Goal: Task Accomplishment & Management: Manage account settings

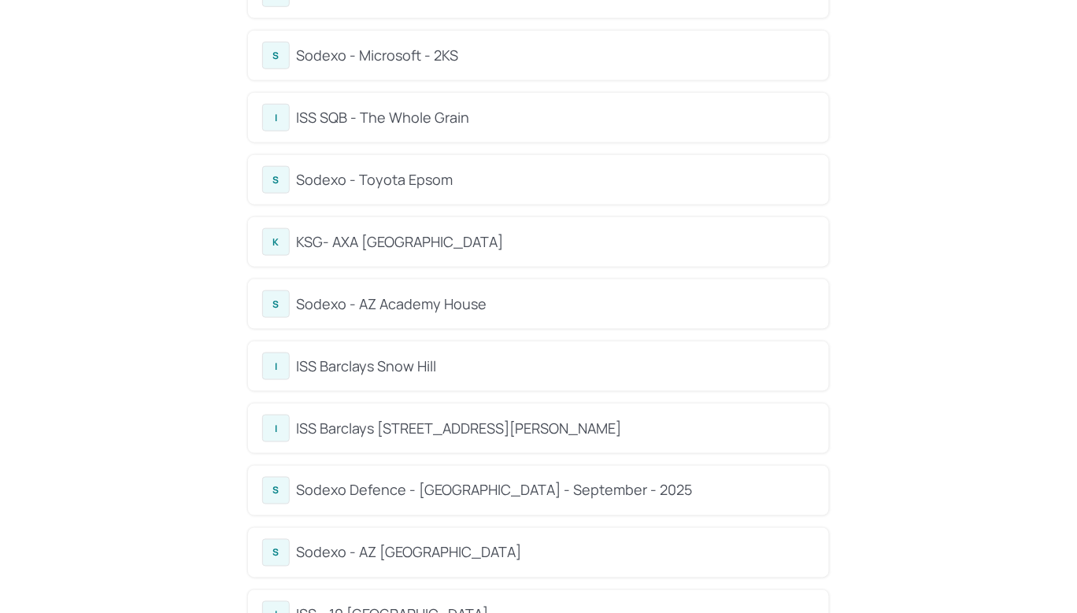
scroll to position [383, 0]
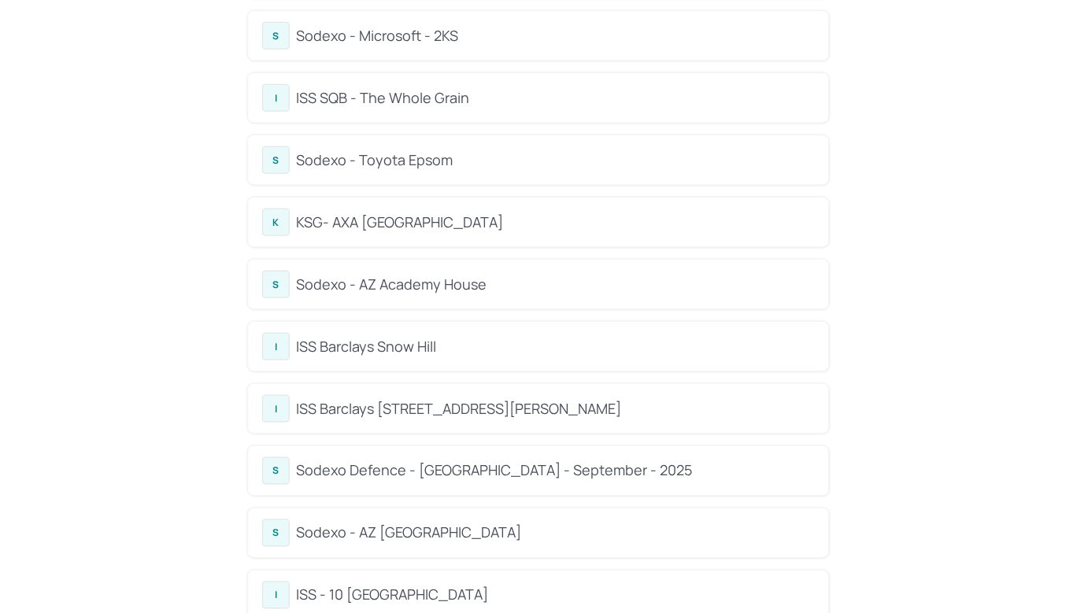
click at [404, 216] on div "KSG- AXA [GEOGRAPHIC_DATA]" at bounding box center [555, 222] width 519 height 21
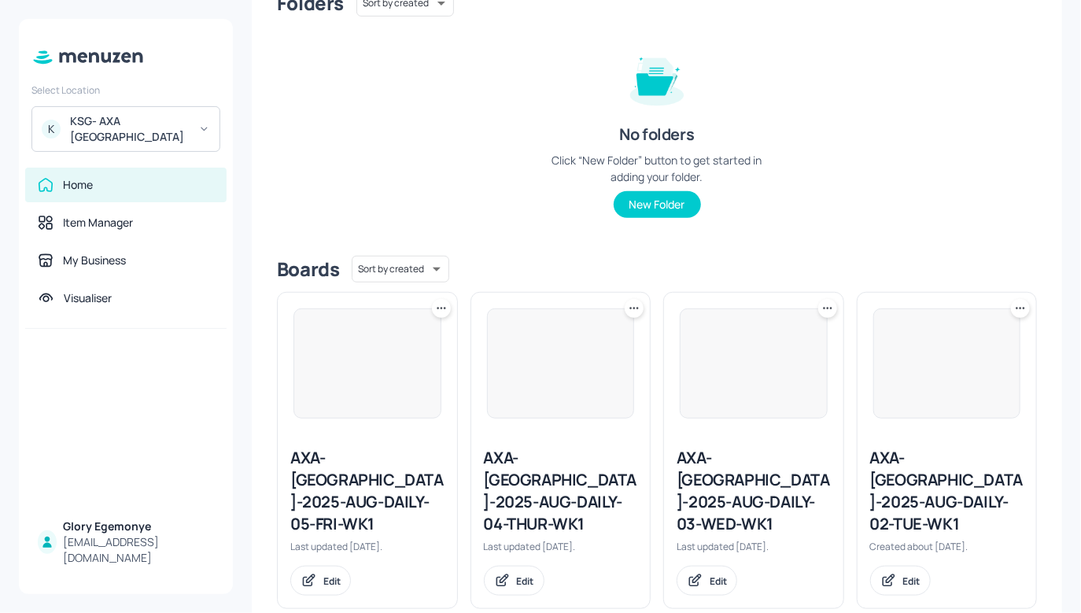
scroll to position [474, 0]
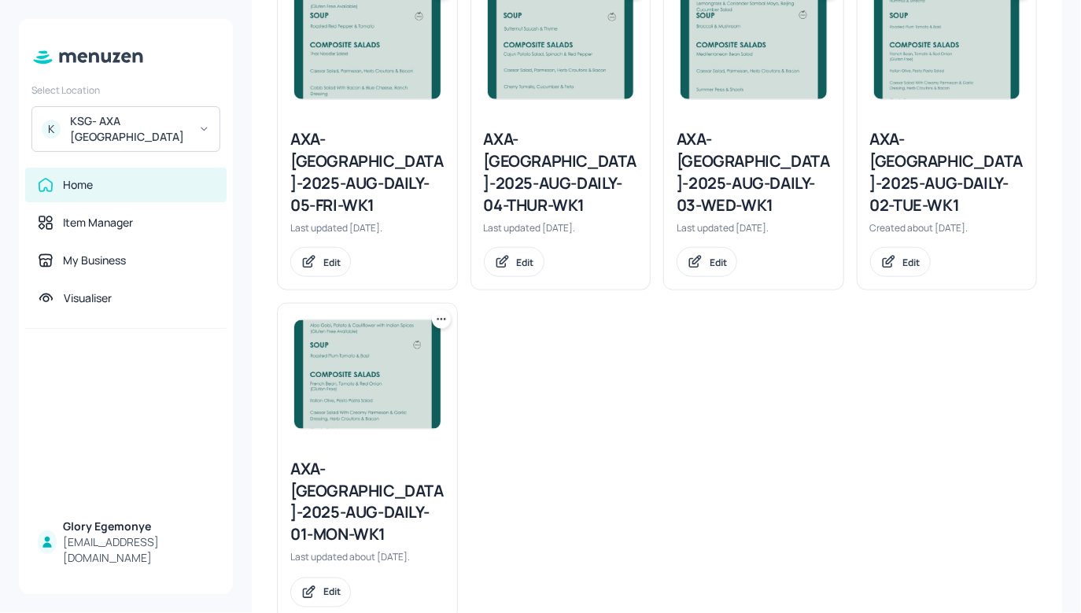
click at [354, 466] on div "AXA-[GEOGRAPHIC_DATA]-2025-AUG-DAILY-01-MON-WK1" at bounding box center [367, 502] width 154 height 88
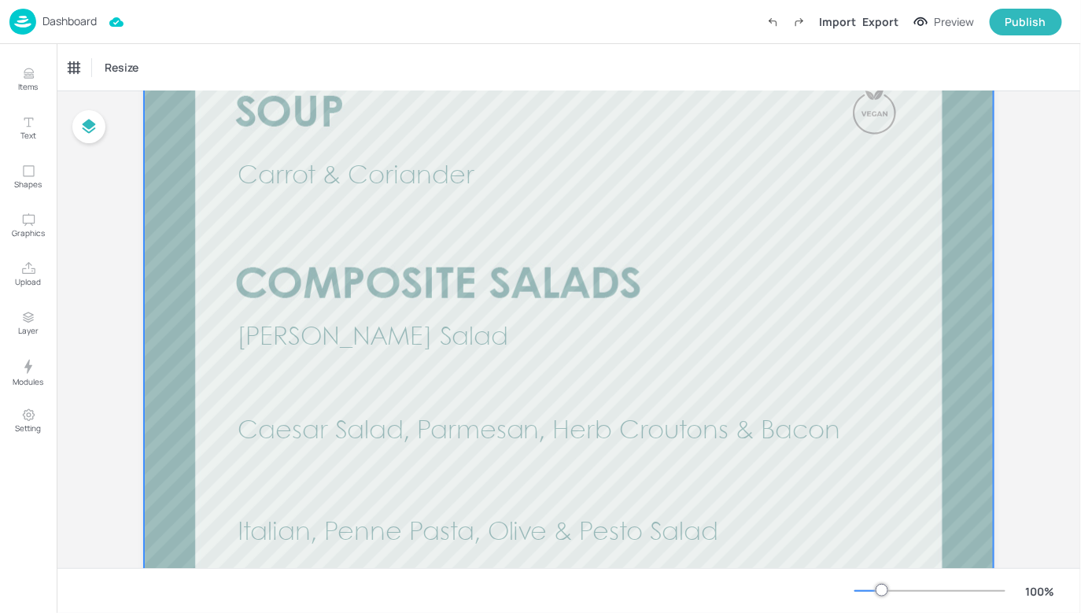
scroll to position [595, 0]
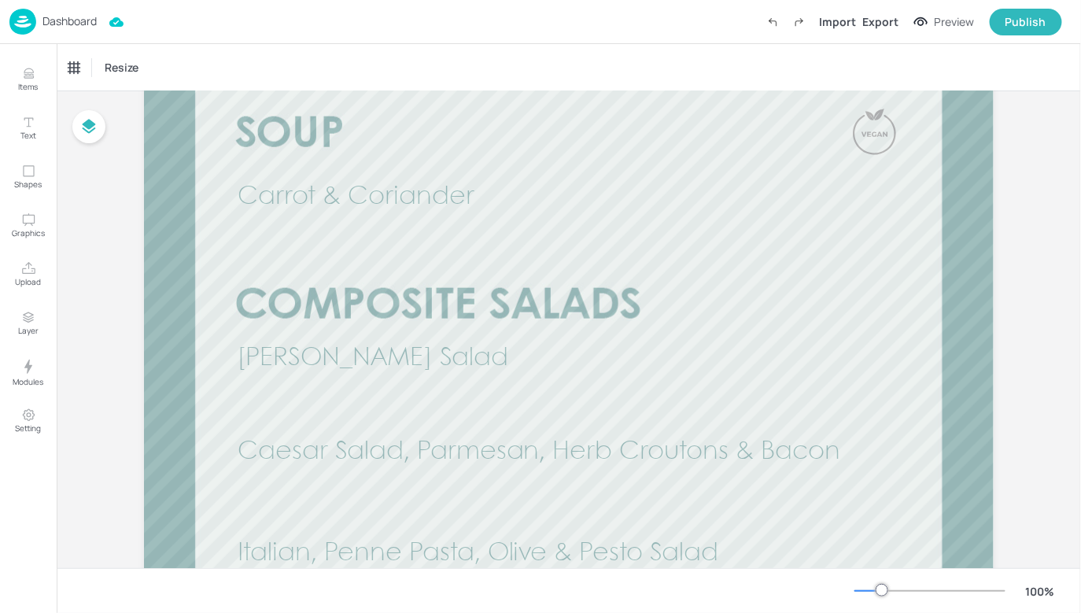
click at [862, 593] on div at bounding box center [930, 591] width 151 height 13
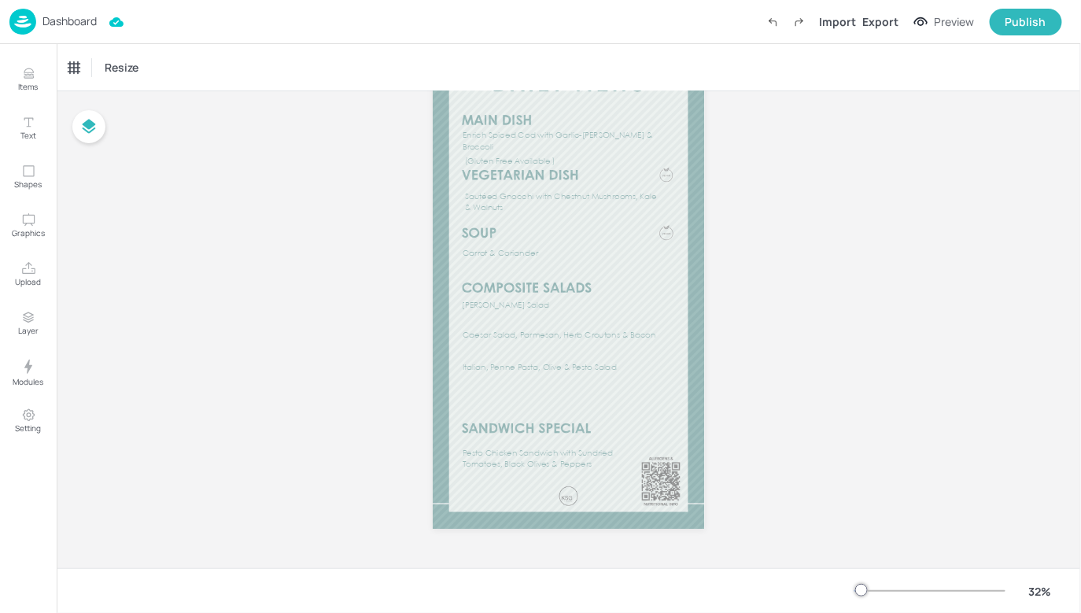
click at [871, 590] on div at bounding box center [930, 591] width 151 height 13
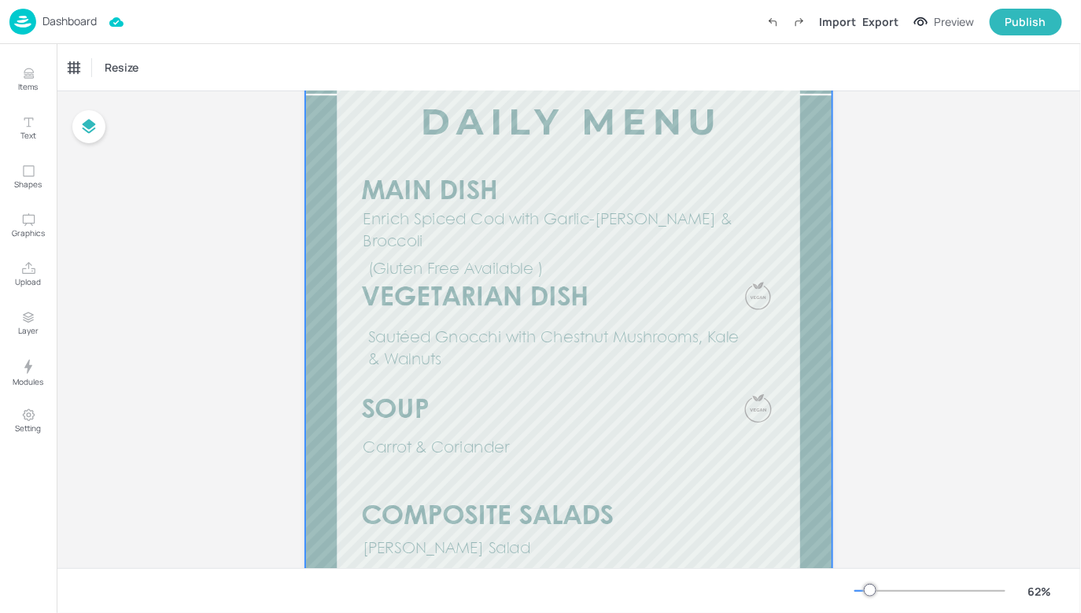
scroll to position [0, 0]
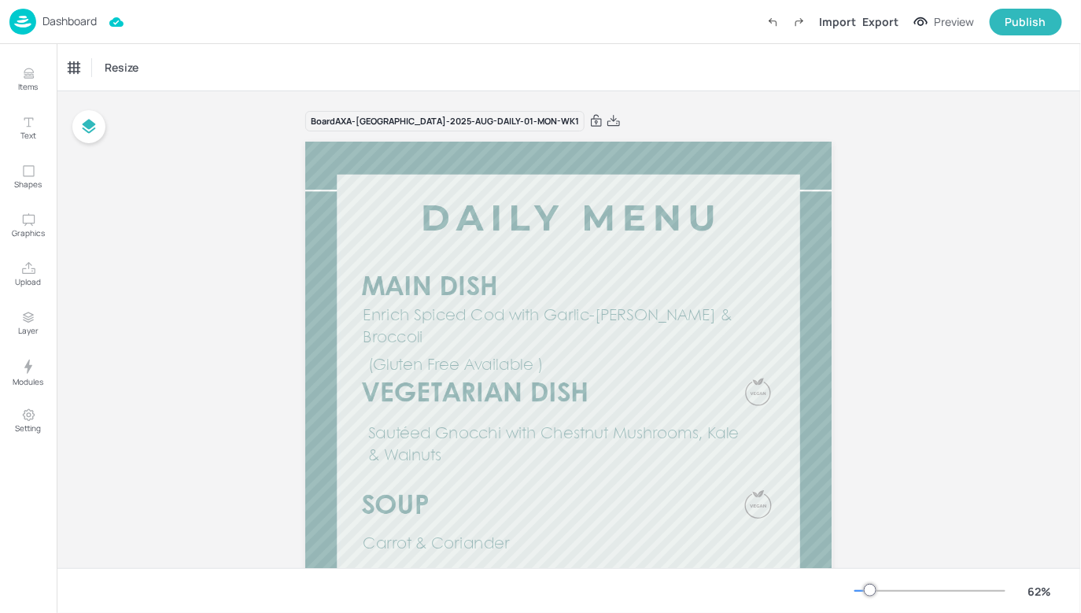
click at [89, 20] on p "Dashboard" at bounding box center [70, 21] width 54 height 11
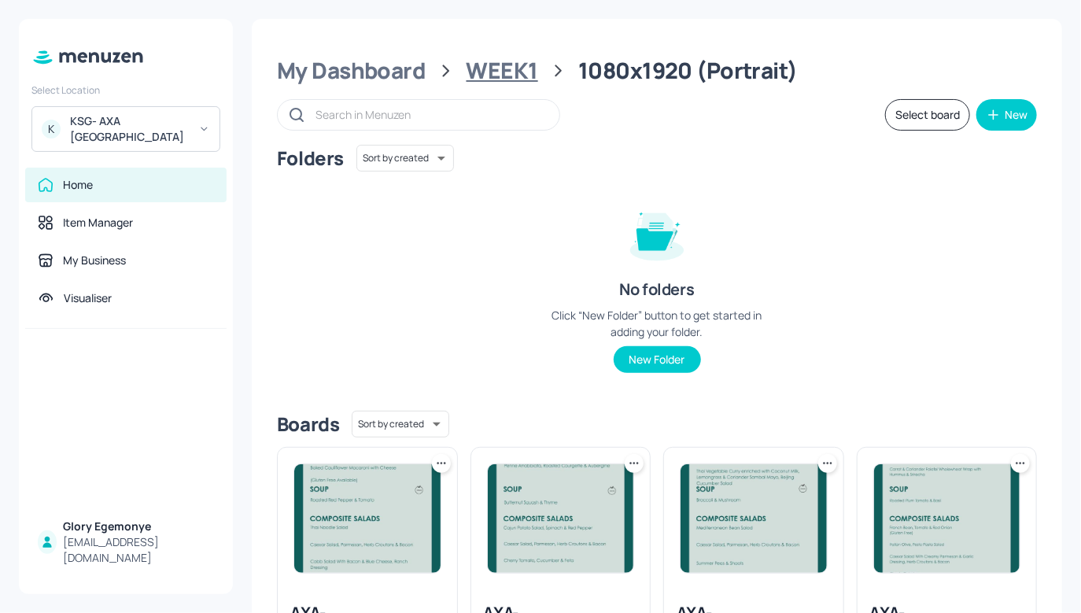
click at [491, 80] on div "WEEK1" at bounding box center [503, 71] width 72 height 28
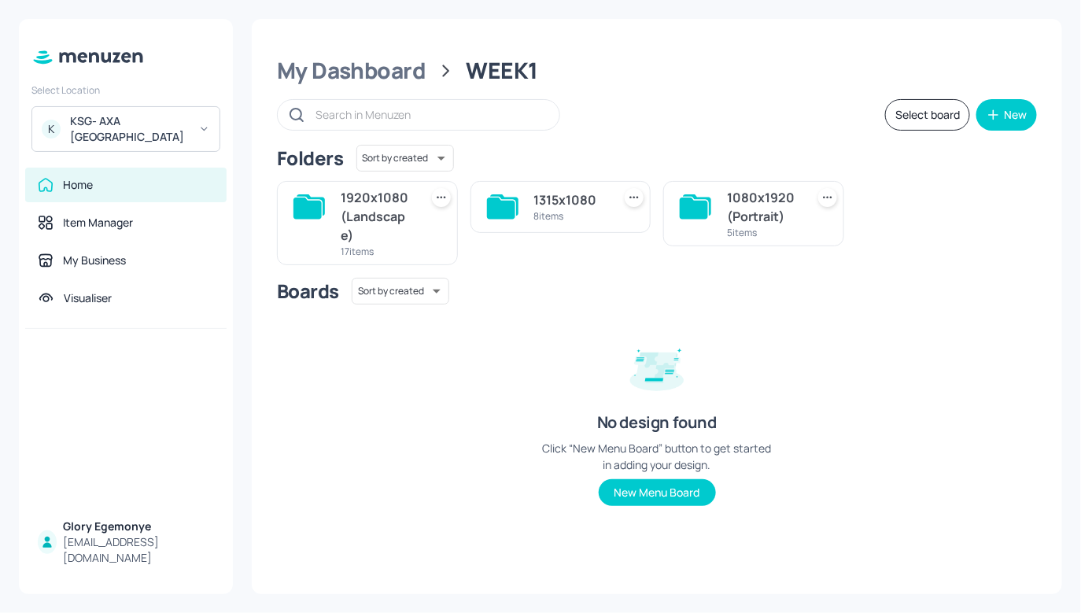
click at [334, 220] on div "1920x1080 (Landscape) 17 items" at bounding box center [367, 223] width 181 height 84
click at [326, 212] on div "1920x1080 (Landscape) 17 items" at bounding box center [367, 223] width 181 height 84
click at [311, 205] on icon at bounding box center [308, 208] width 28 height 21
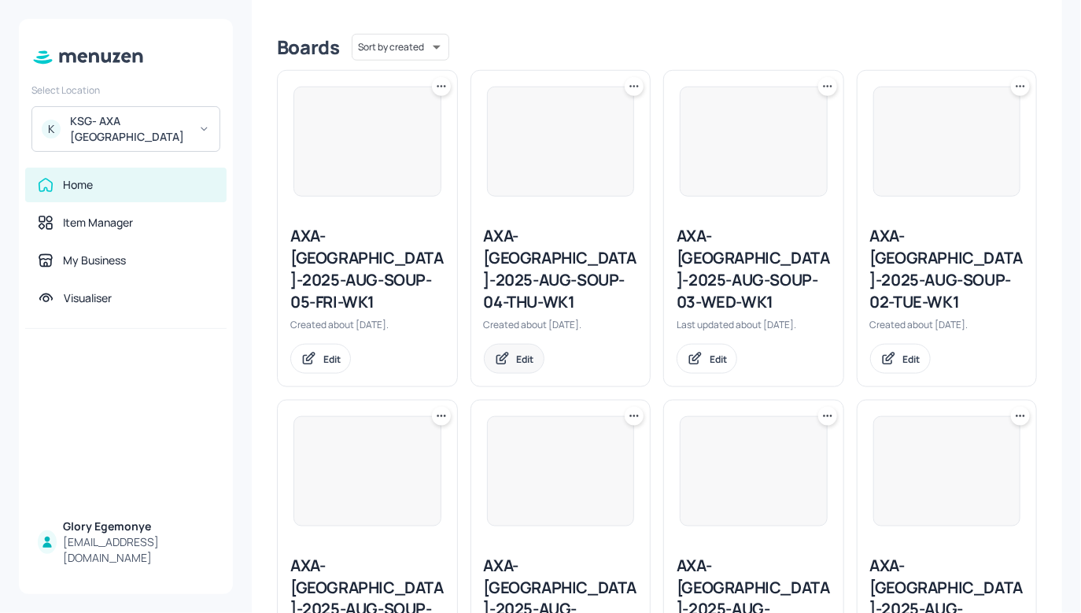
scroll to position [379, 0]
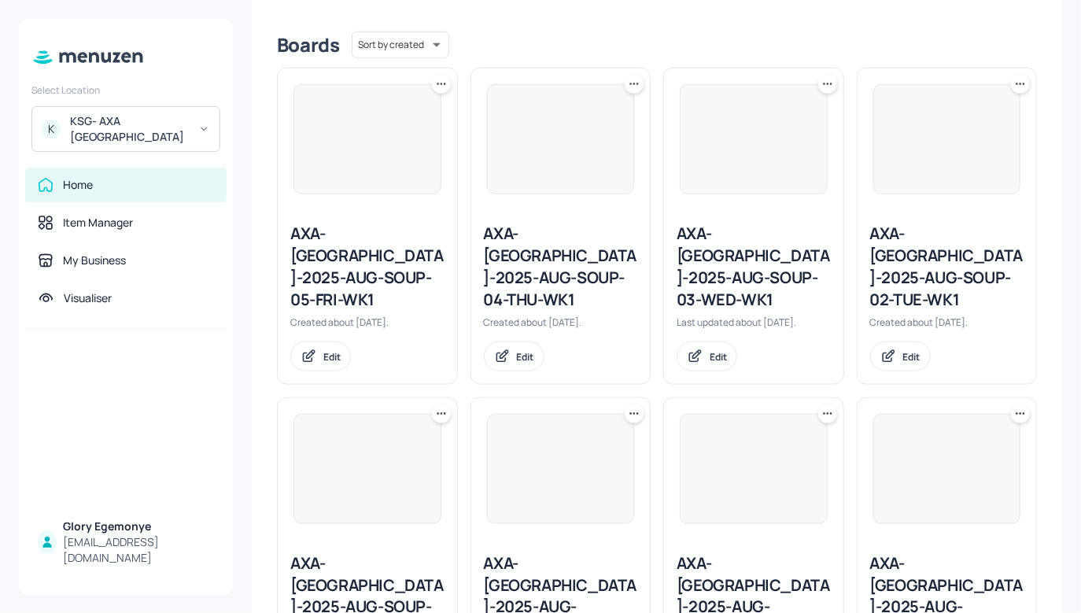
click at [376, 553] on div "AXA-[GEOGRAPHIC_DATA]-2025-AUG-SOUP-01-MON-WK1" at bounding box center [367, 597] width 154 height 88
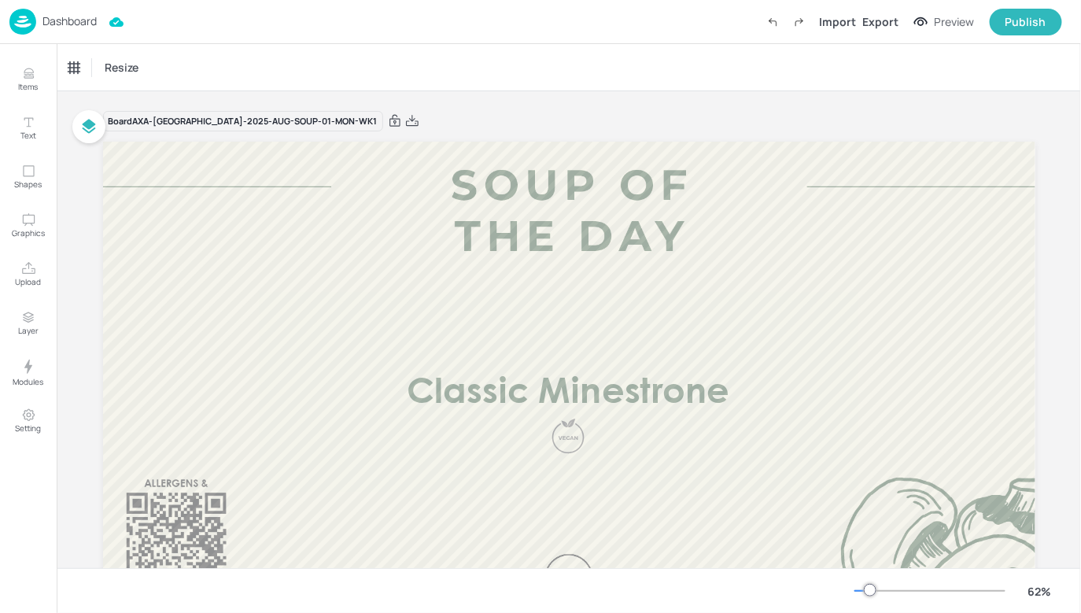
click at [83, 19] on p "Dashboard" at bounding box center [70, 21] width 54 height 11
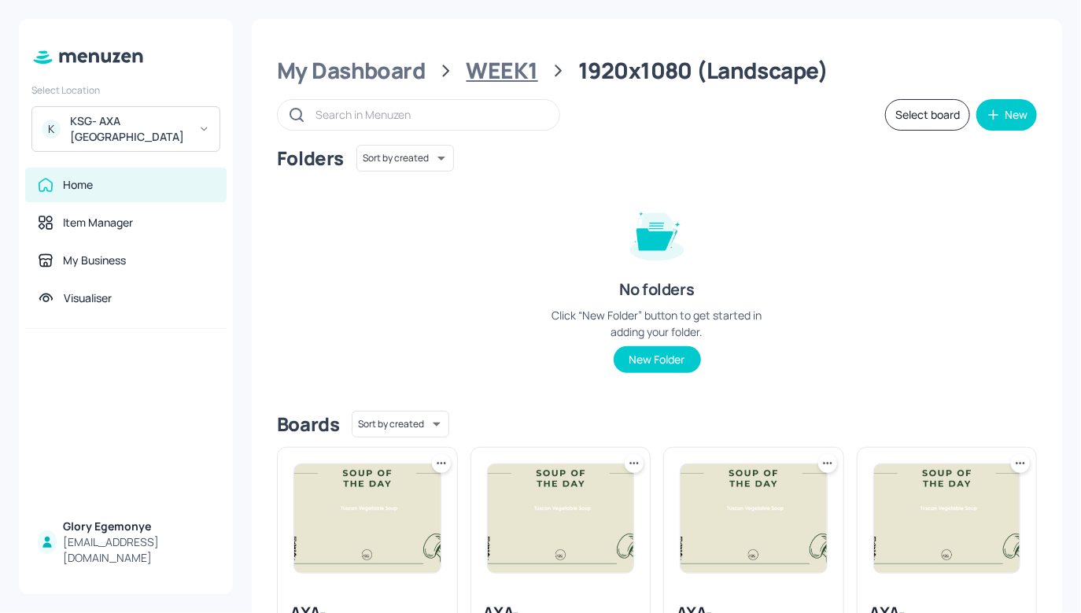
click at [524, 75] on div "WEEK1" at bounding box center [503, 71] width 72 height 28
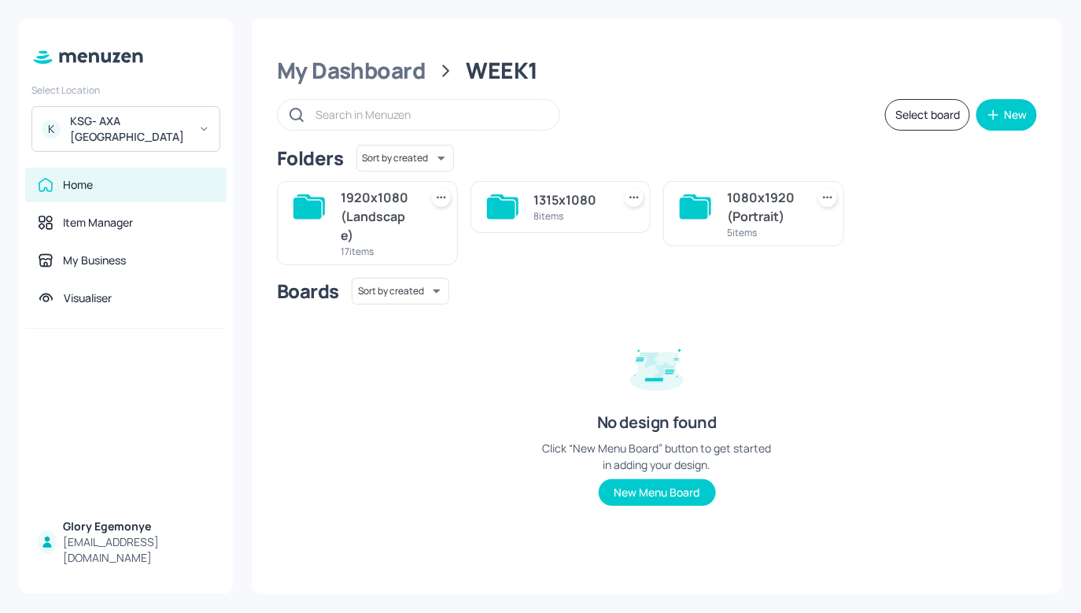
click at [688, 203] on icon at bounding box center [694, 208] width 28 height 21
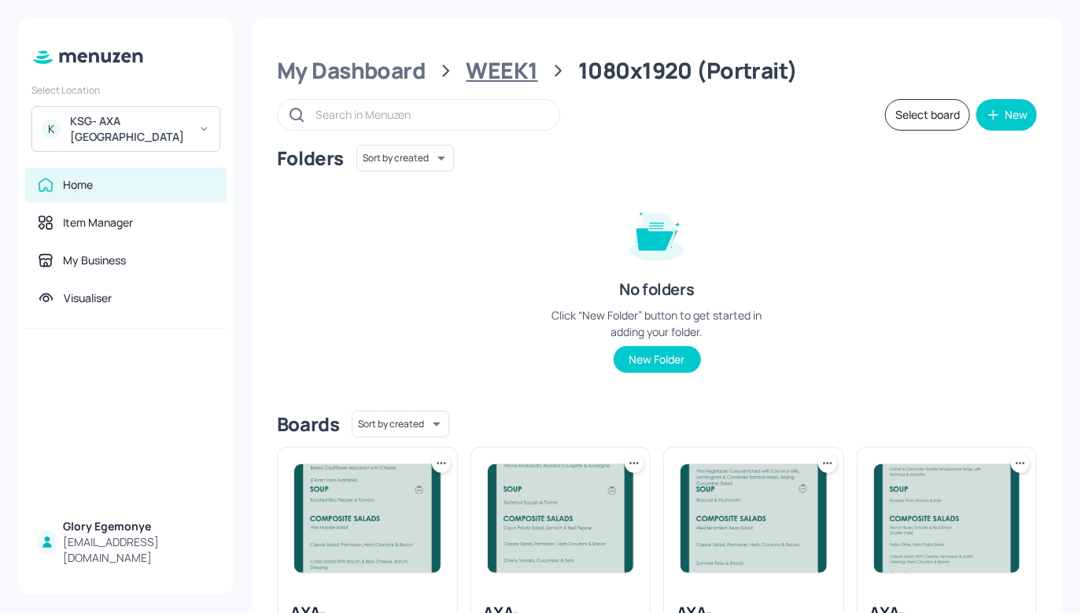
click at [503, 77] on div "WEEK1" at bounding box center [503, 71] width 72 height 28
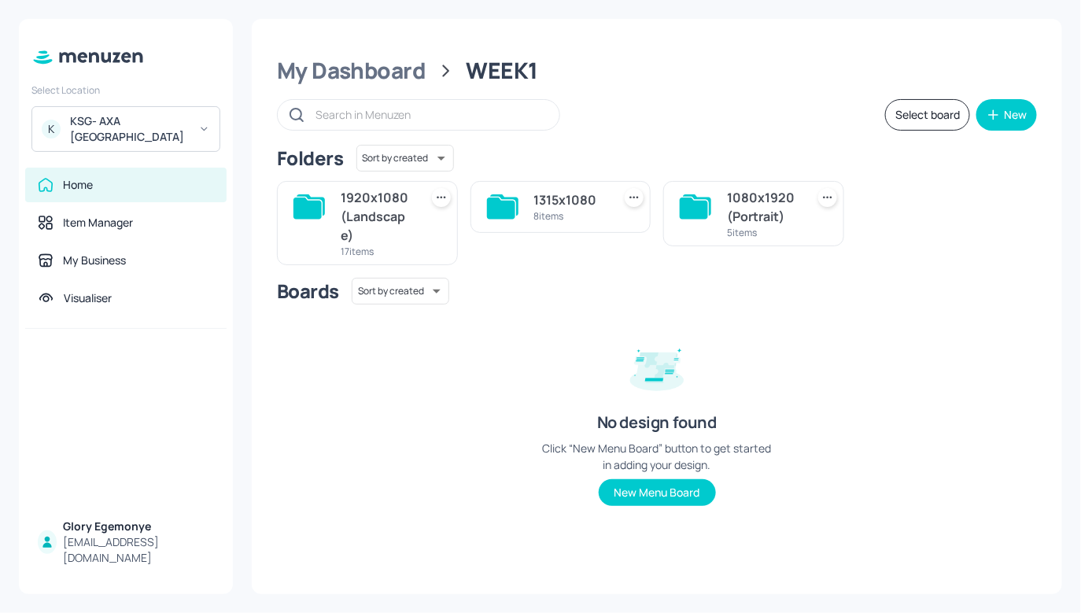
click at [494, 194] on icon at bounding box center [502, 206] width 31 height 25
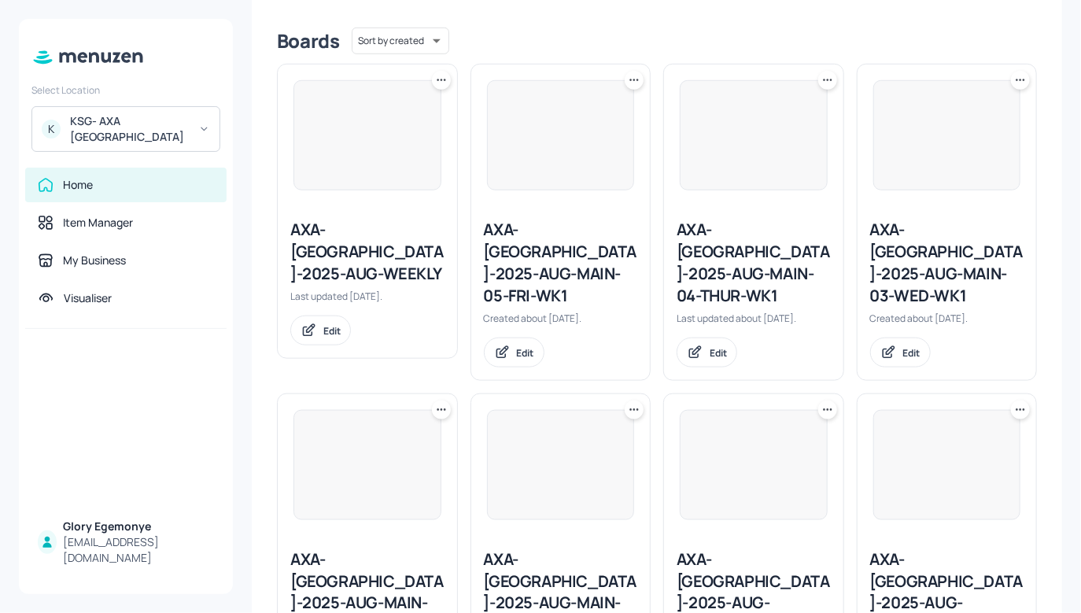
scroll to position [474, 0]
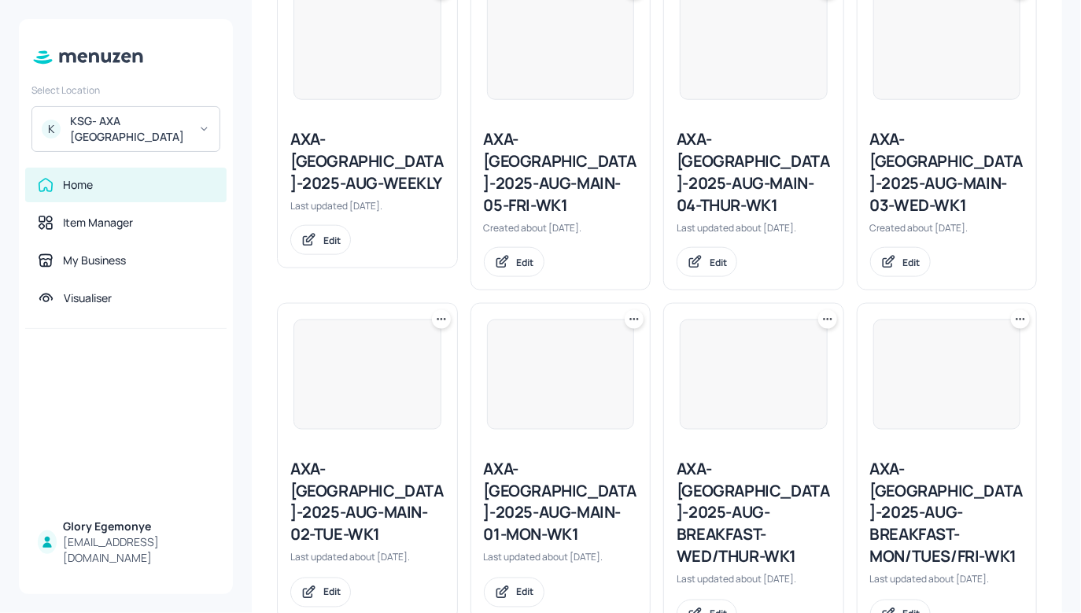
click at [570, 458] on div "AXA-[GEOGRAPHIC_DATA]-2025-AUG-MAIN-01-MON-WK1" at bounding box center [561, 502] width 154 height 88
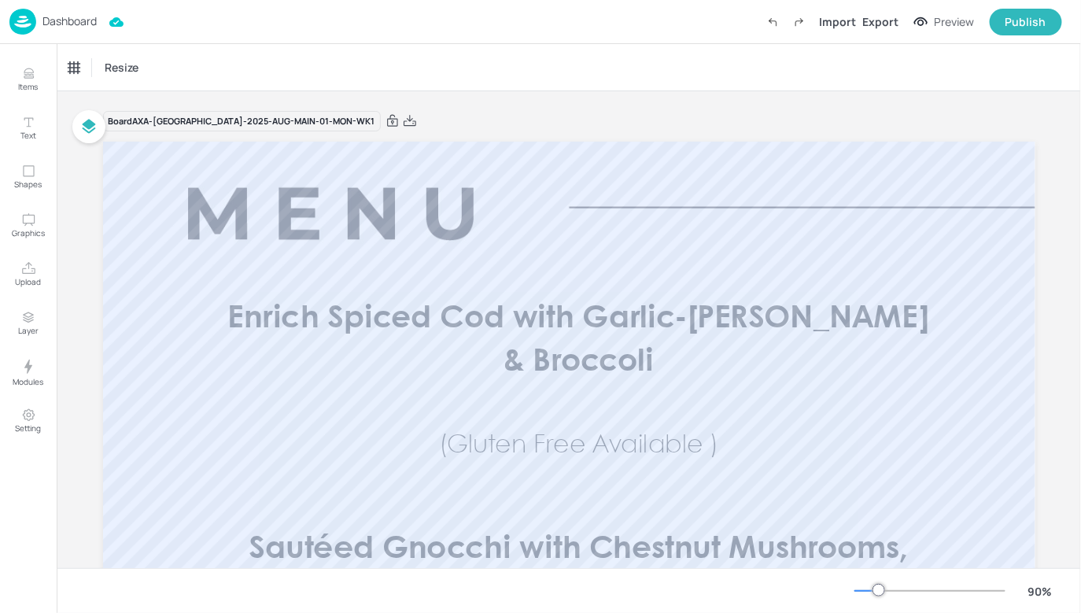
click at [84, 31] on div "Dashboard" at bounding box center [52, 22] width 87 height 26
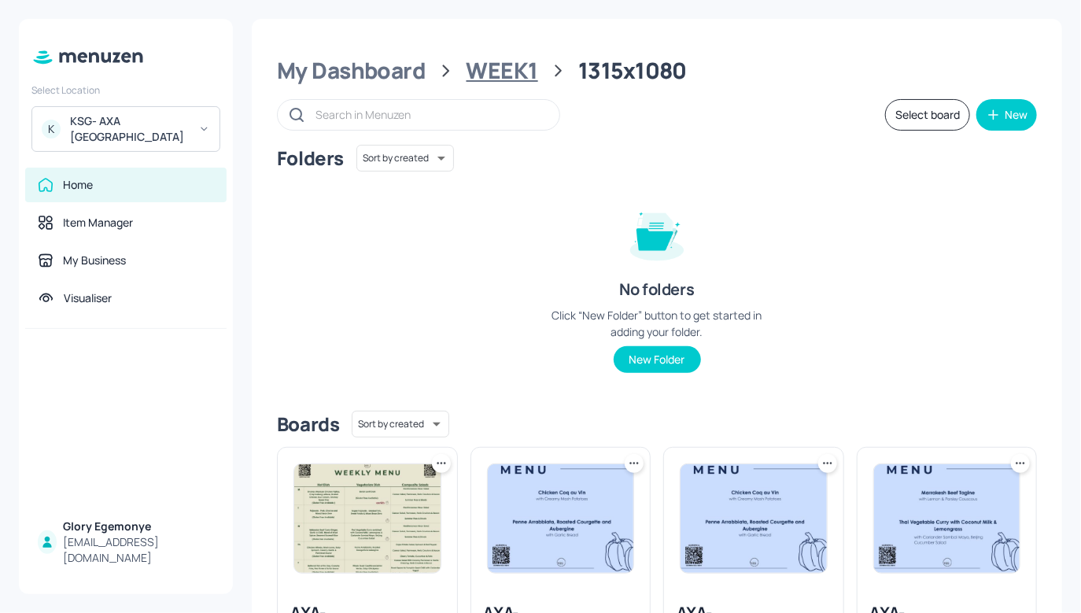
click at [525, 57] on div "WEEK1" at bounding box center [503, 71] width 72 height 28
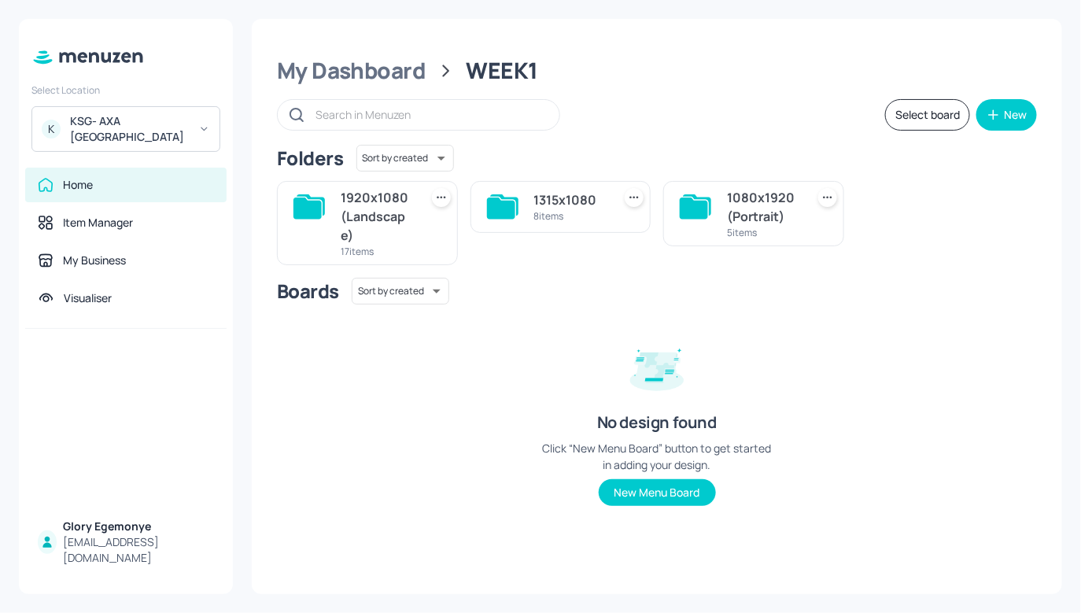
click at [687, 205] on icon at bounding box center [694, 208] width 28 height 21
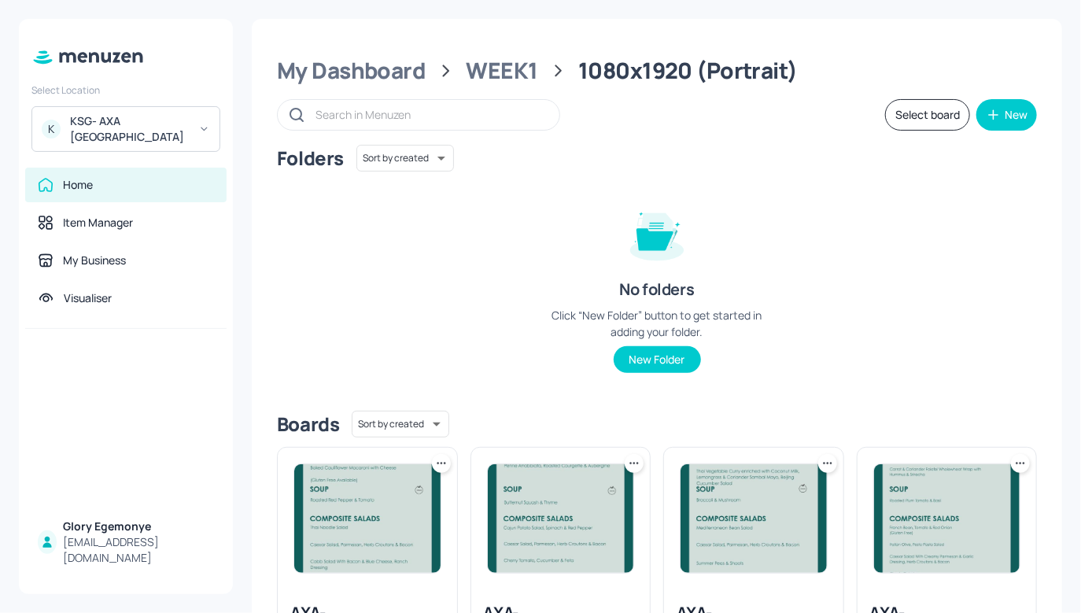
scroll to position [474, 0]
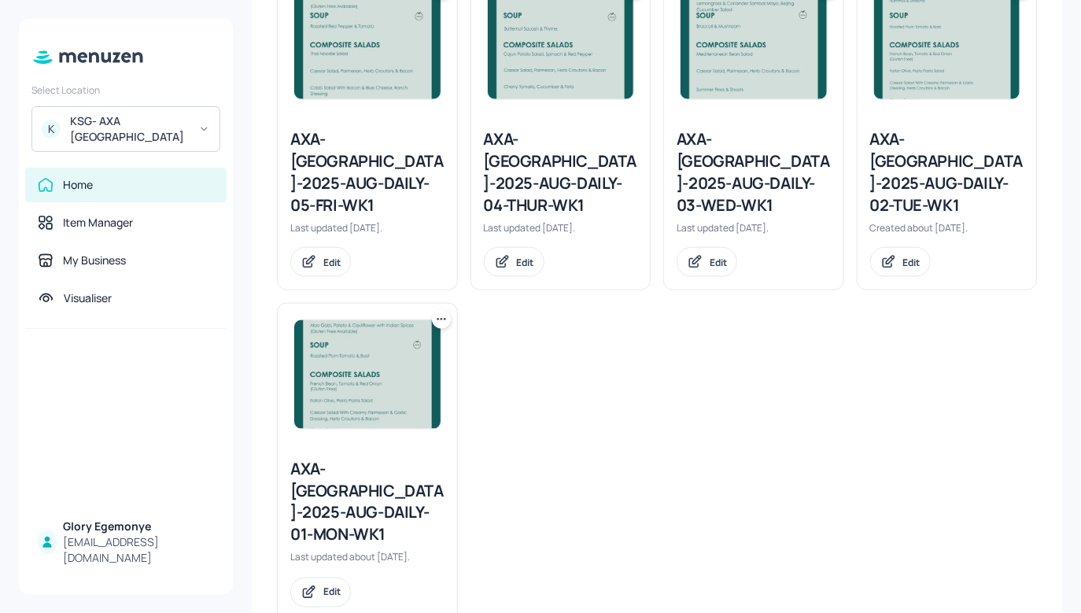
click at [398, 366] on img at bounding box center [367, 374] width 146 height 109
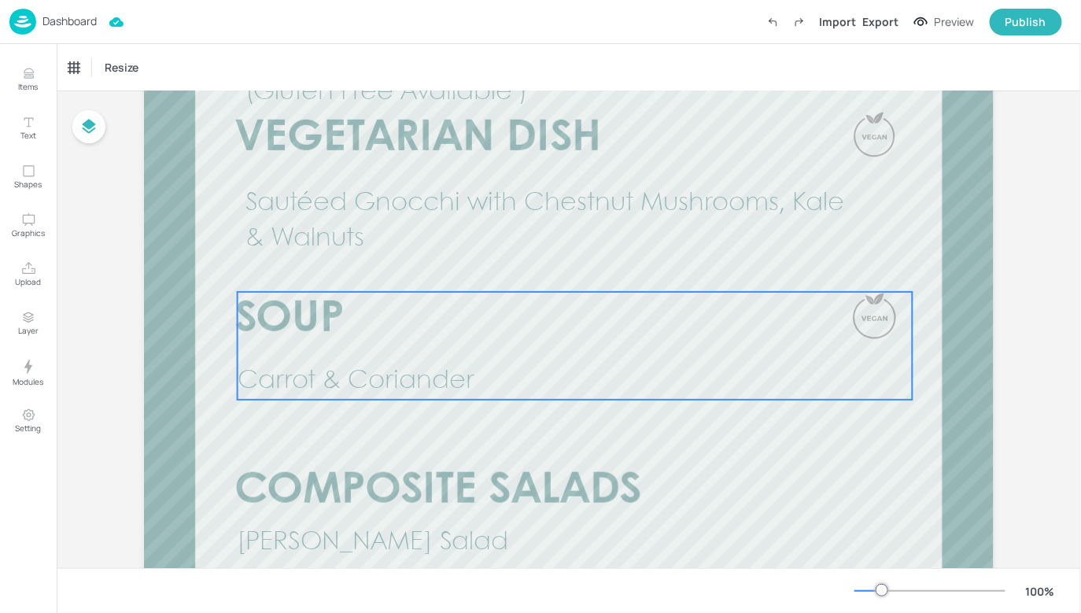
scroll to position [365, 0]
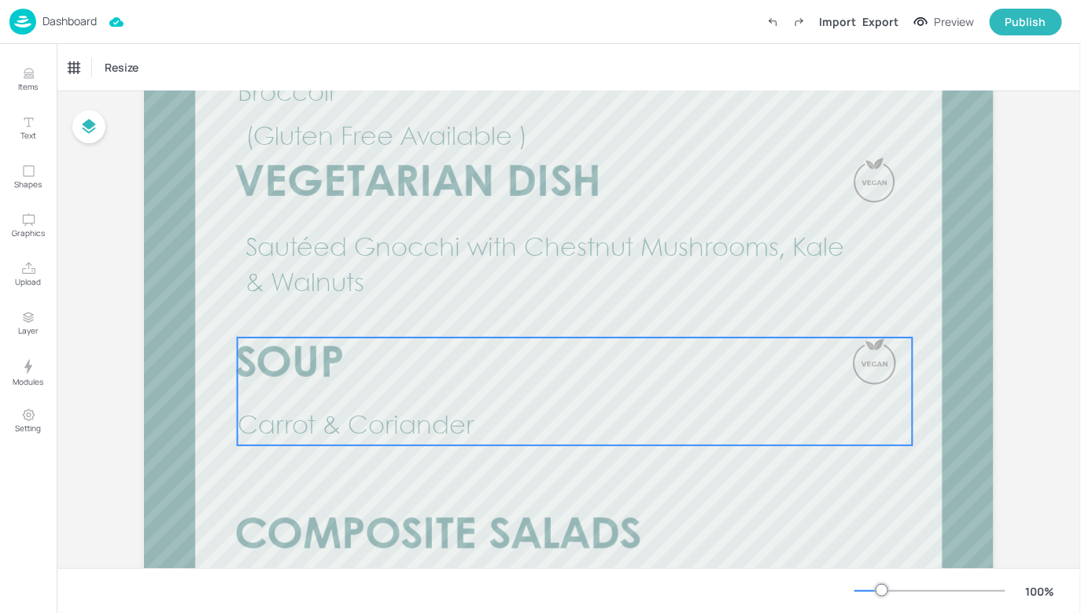
click at [511, 432] on p "Carrot & Coriander" at bounding box center [568, 427] width 661 height 35
click at [157, 76] on div "Carrot & Coriander" at bounding box center [118, 67] width 111 height 27
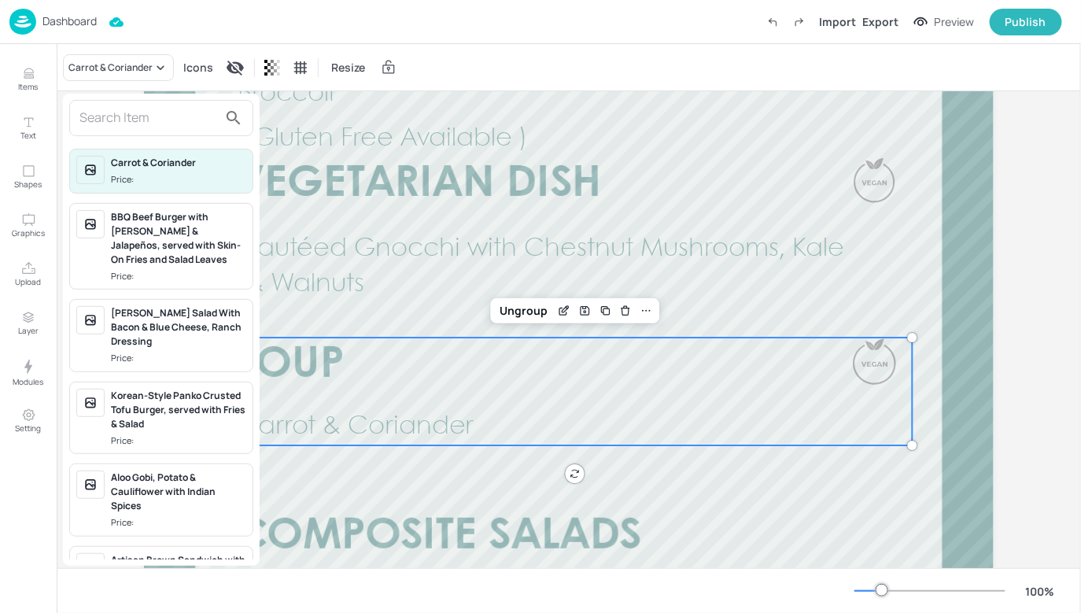
click at [190, 120] on input "text" at bounding box center [148, 117] width 139 height 25
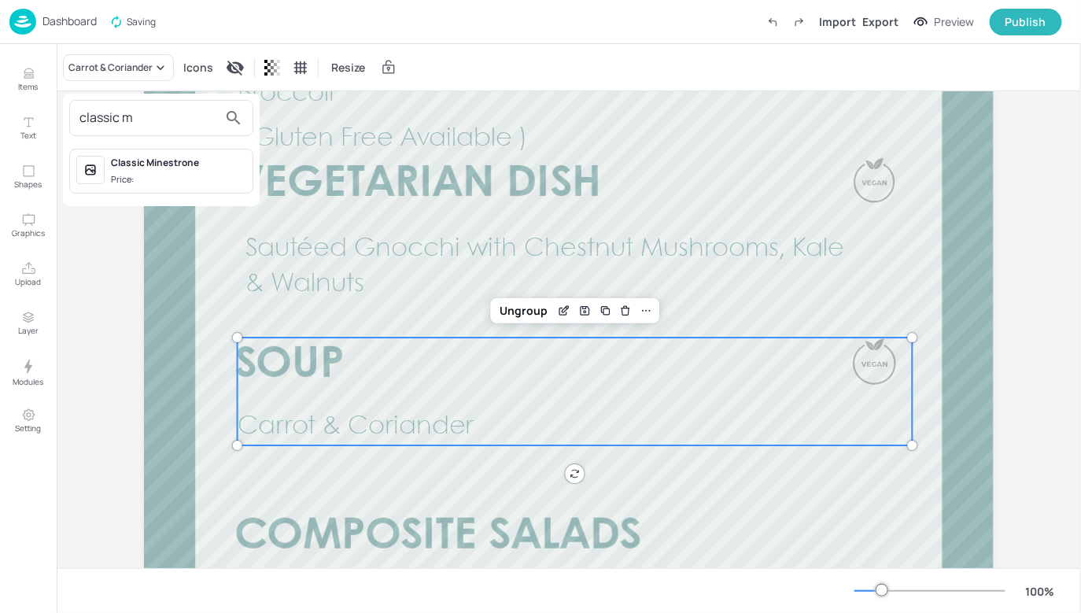
type input "classic m"
click at [161, 153] on div "Classic Minestrone Price:" at bounding box center [161, 171] width 184 height 45
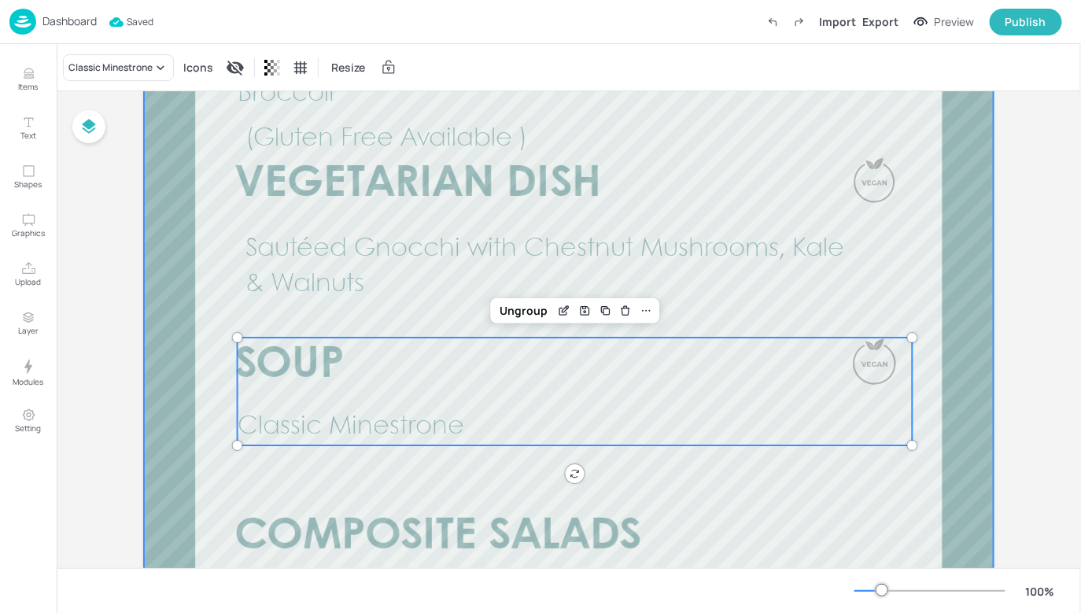
click at [186, 144] on div at bounding box center [569, 531] width 850 height 1511
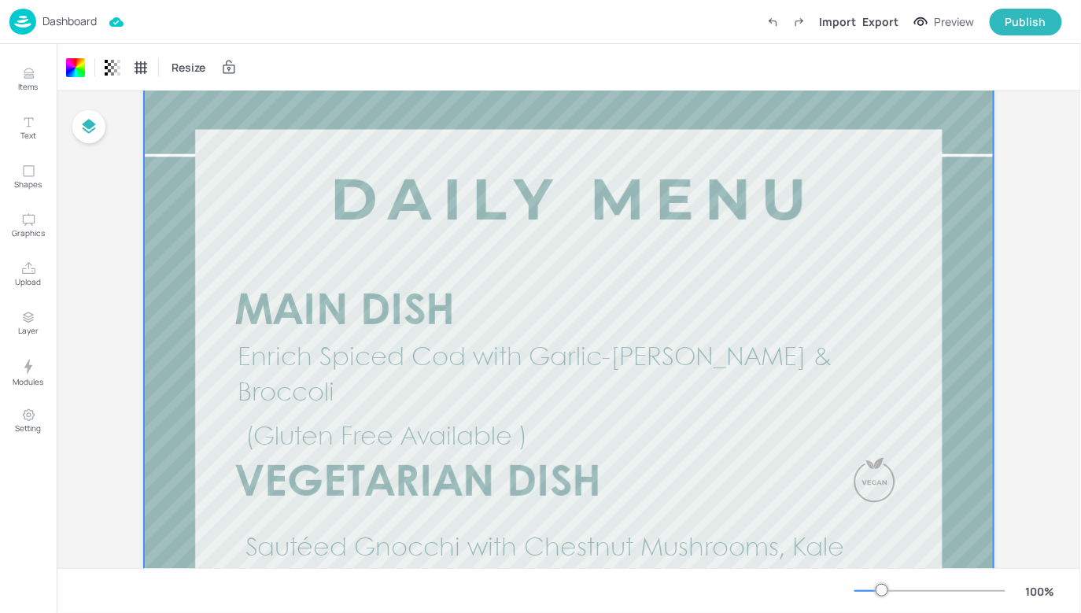
scroll to position [16, 0]
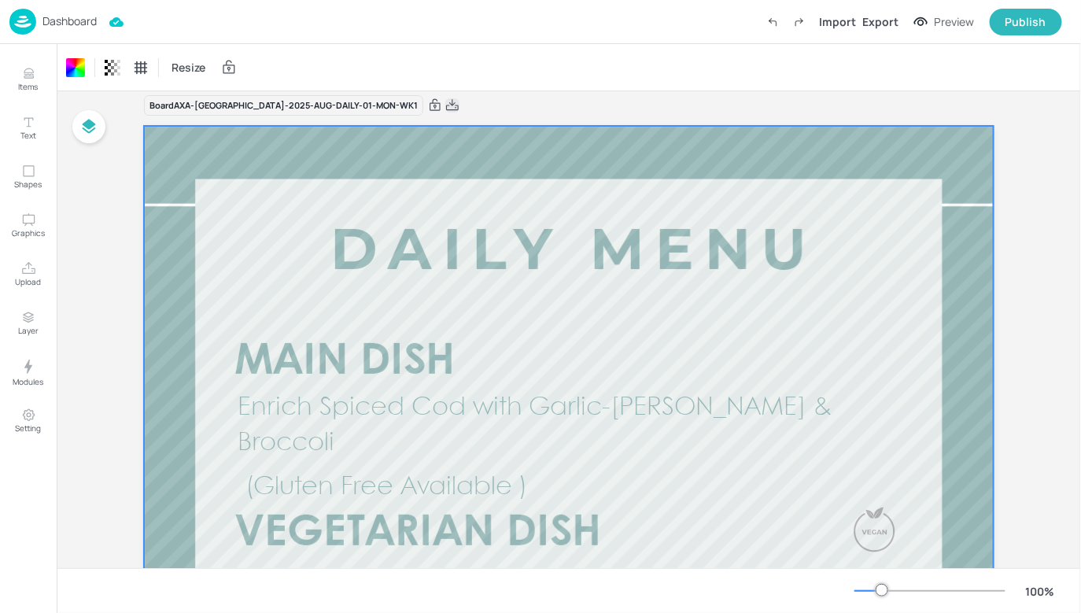
click at [446, 105] on icon at bounding box center [452, 104] width 13 height 11
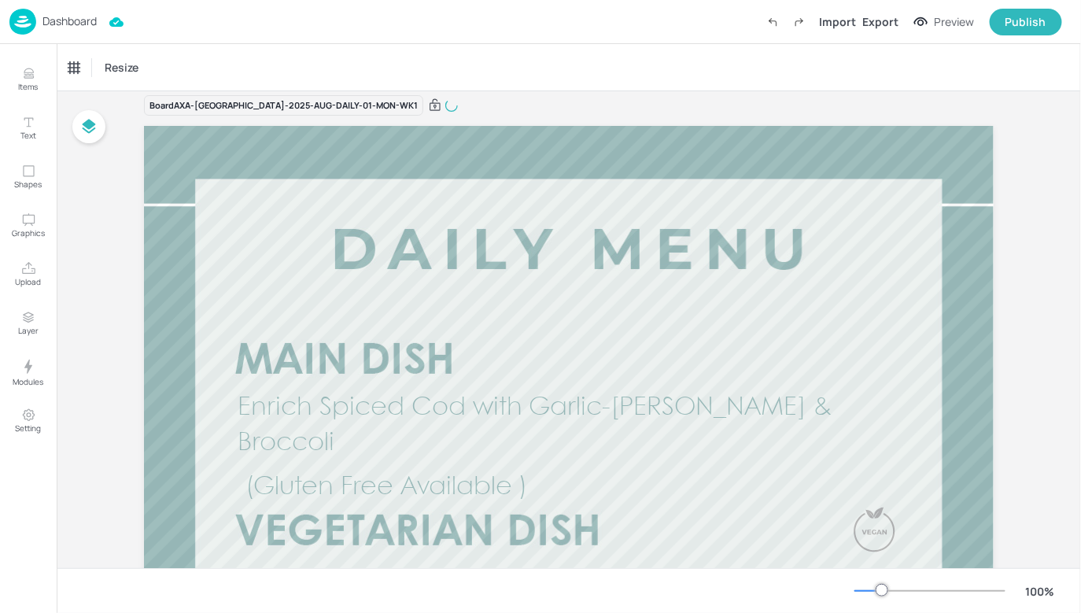
click at [90, 19] on p "Dashboard" at bounding box center [70, 21] width 54 height 11
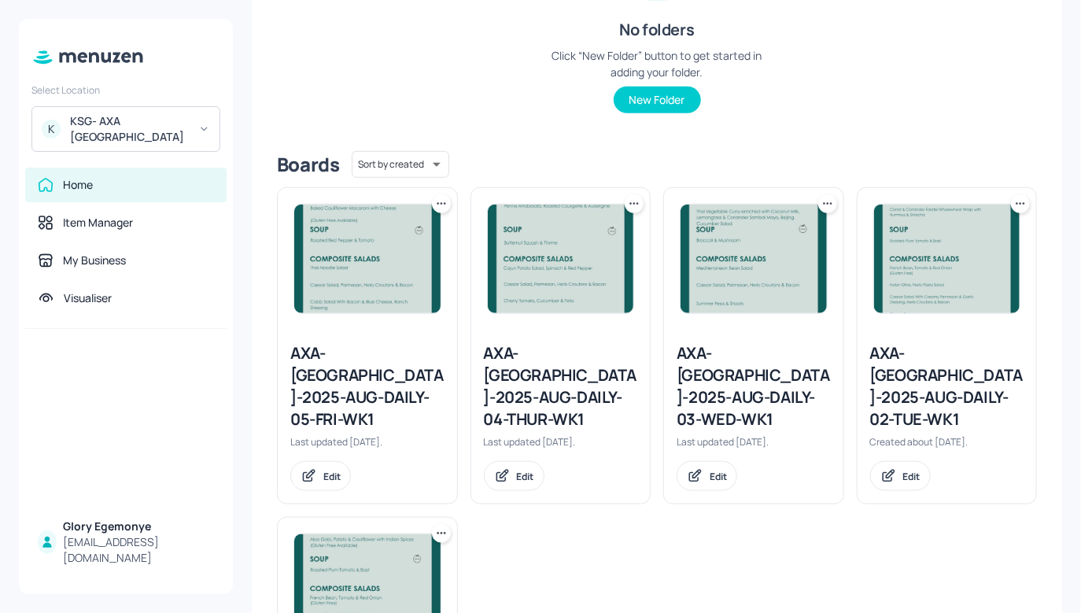
scroll to position [437, 0]
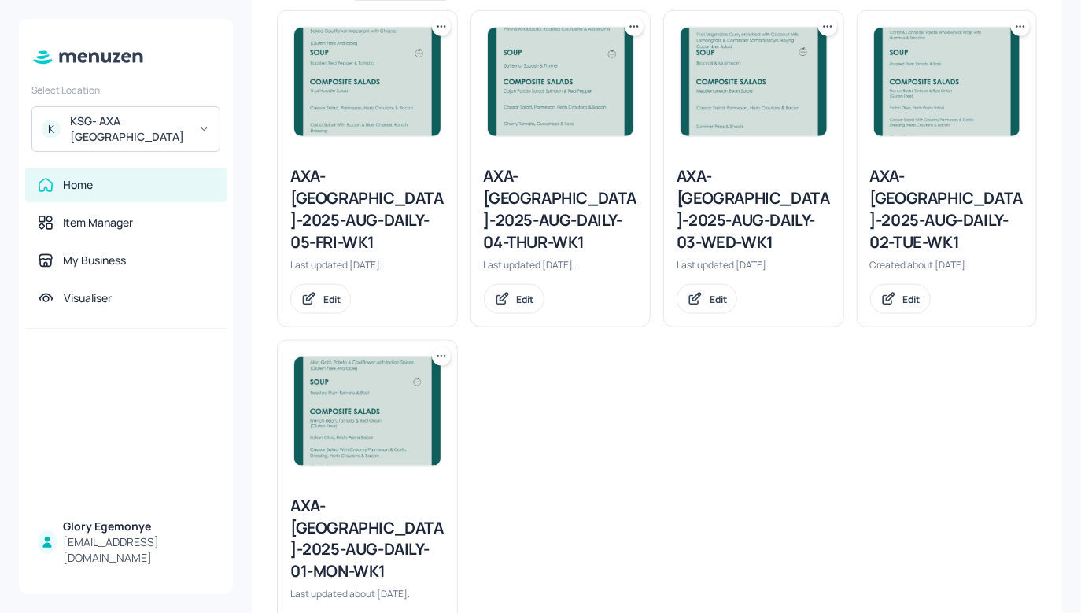
click at [878, 160] on div "AXA-DUBLIN-2025-AUG-DAILY-02-TUE-WK1 Created about 1 month ago. Edit" at bounding box center [947, 240] width 179 height 174
click at [878, 187] on div "AXA-[GEOGRAPHIC_DATA]-2025-AUG-DAILY-02-TUE-WK1" at bounding box center [948, 209] width 154 height 88
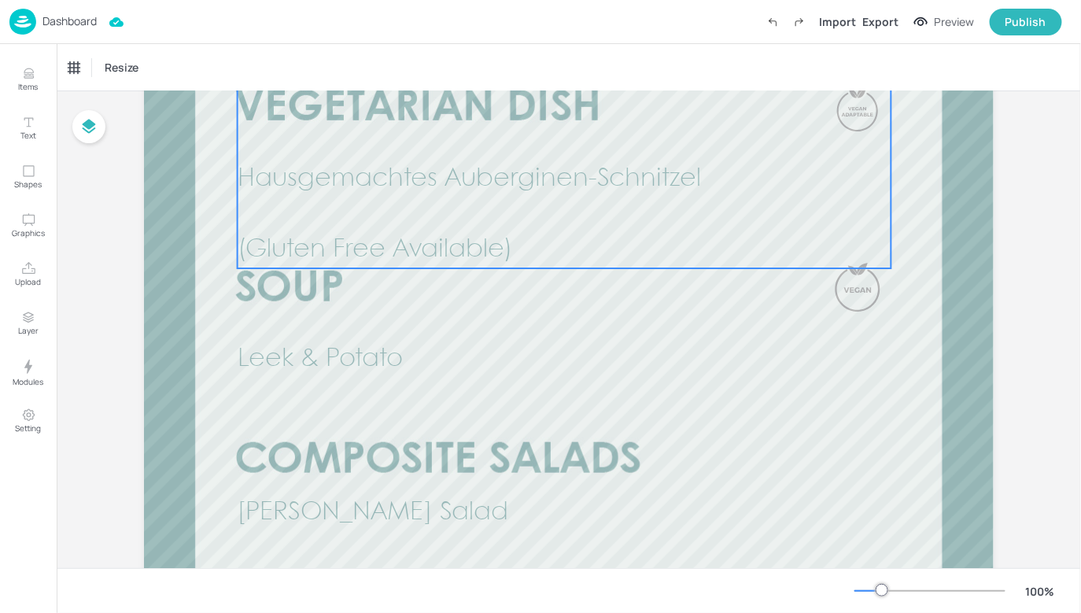
scroll to position [490, 0]
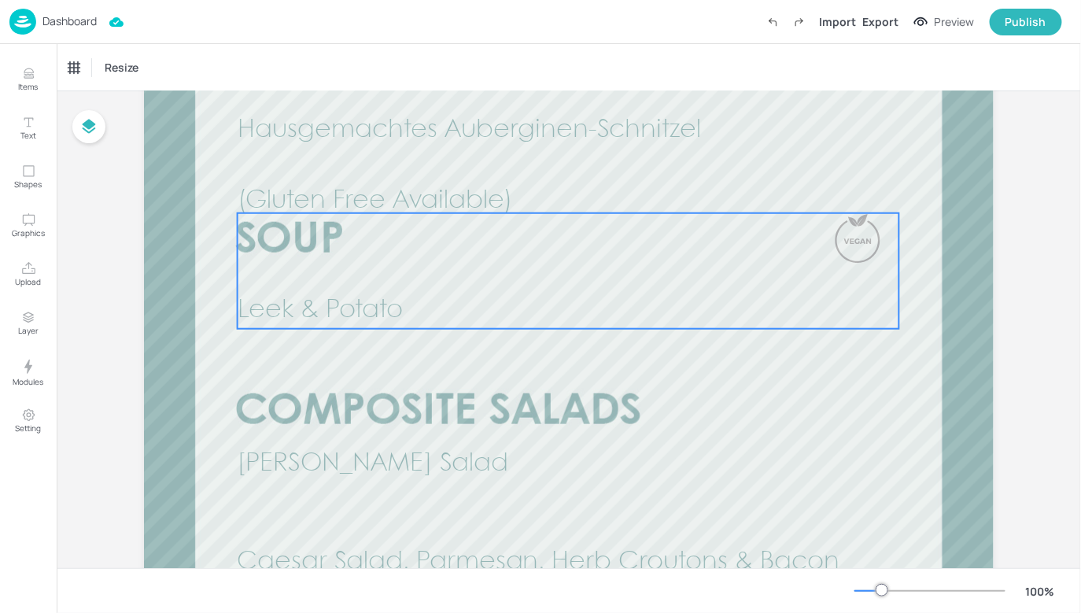
click at [460, 322] on p "Leek & Potato" at bounding box center [568, 311] width 661 height 35
click at [136, 70] on icon at bounding box center [137, 68] width 16 height 16
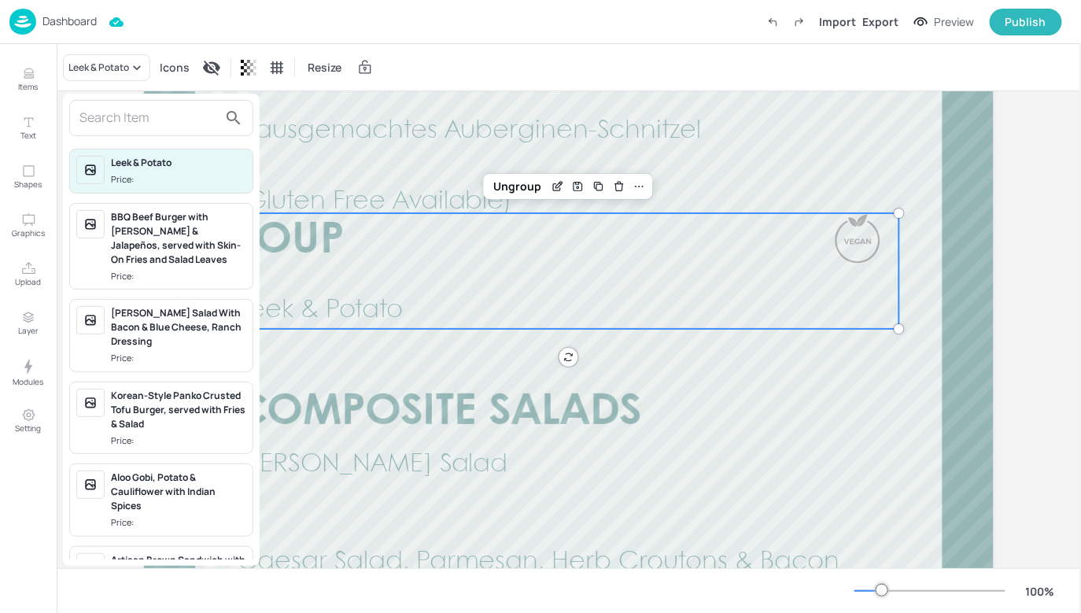
click at [182, 128] on input "text" at bounding box center [148, 117] width 139 height 25
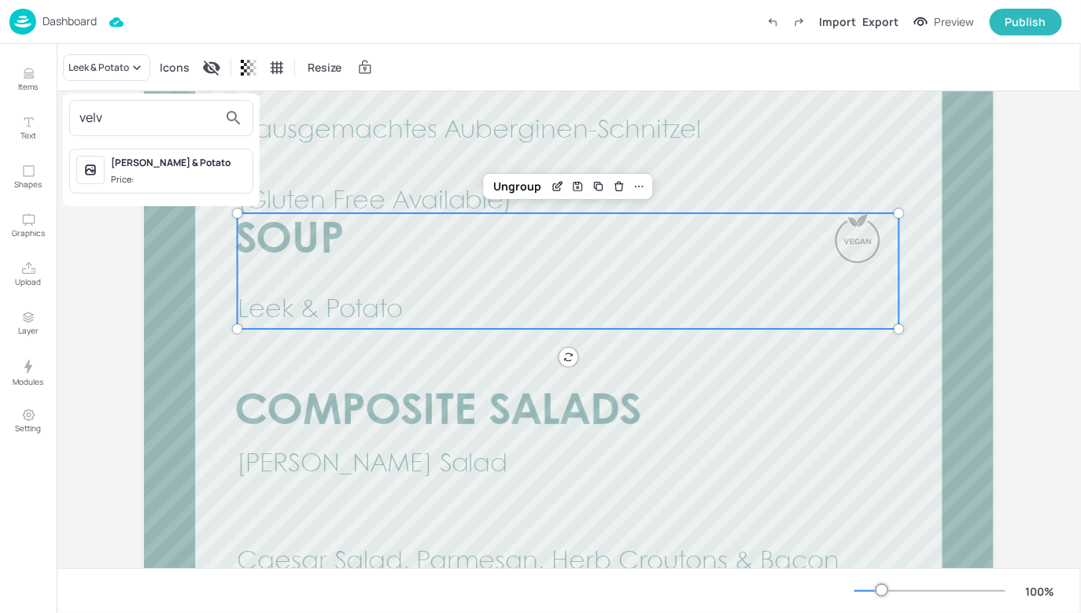
type input "velv"
click at [178, 168] on div "Velvety Leek & Potato" at bounding box center [178, 163] width 135 height 14
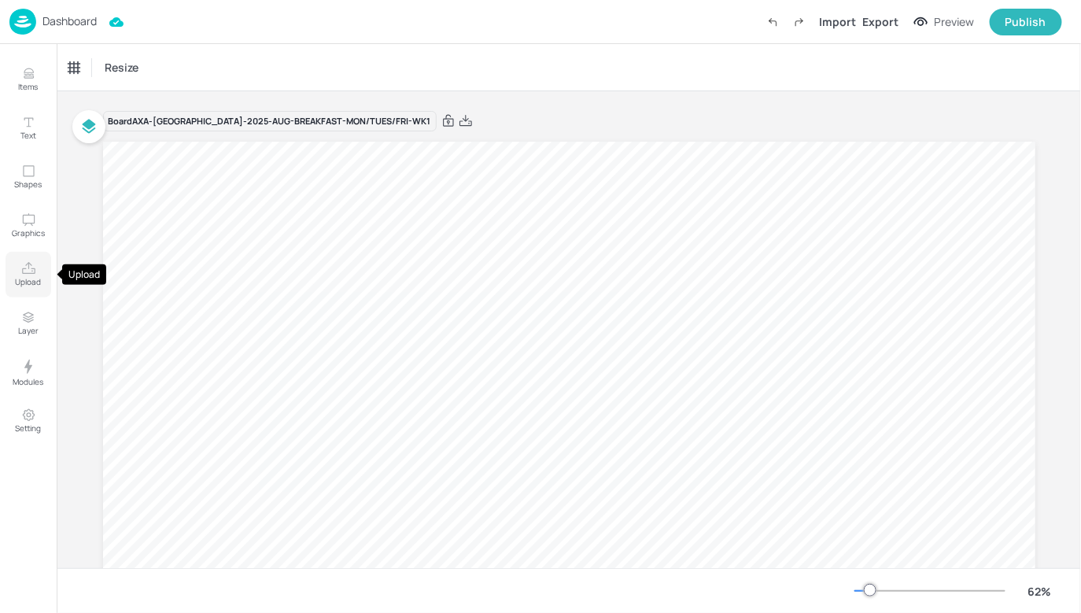
click at [29, 268] on icon "Upload" at bounding box center [28, 268] width 15 height 15
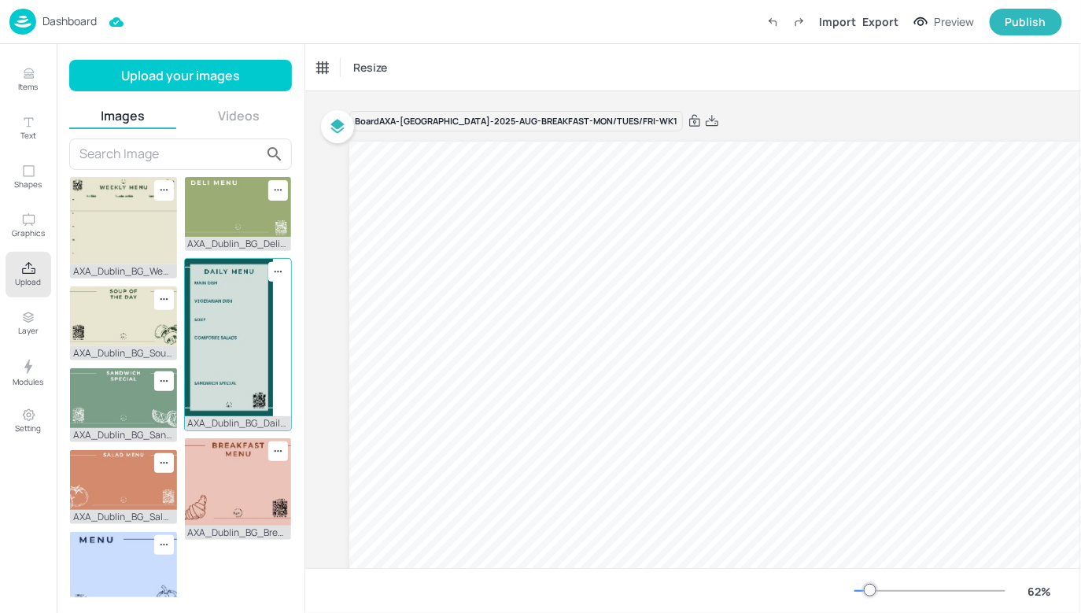
scroll to position [28, 0]
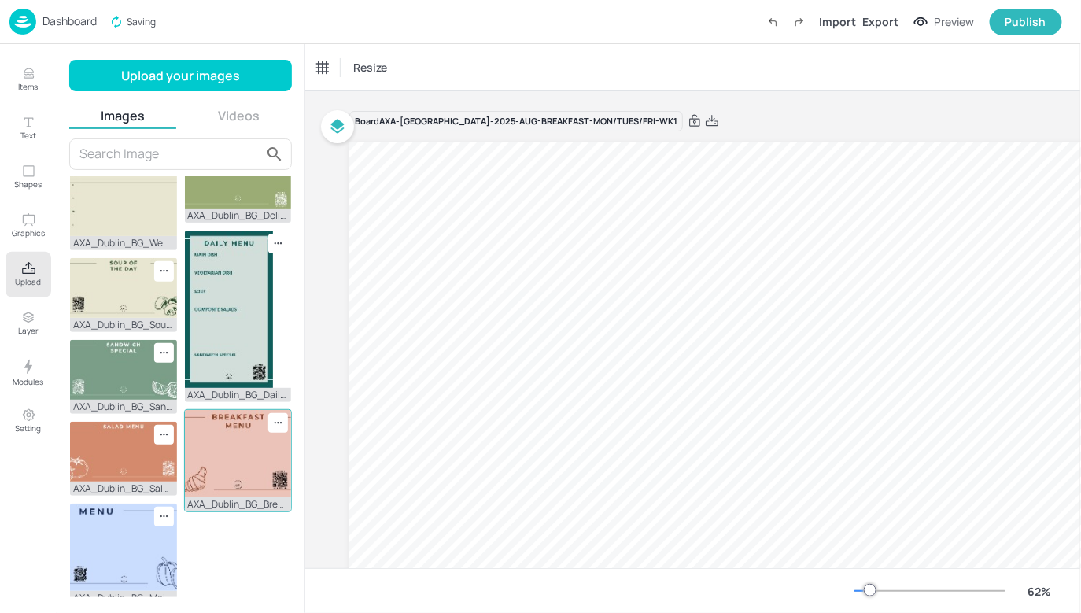
click at [218, 467] on img at bounding box center [238, 453] width 107 height 87
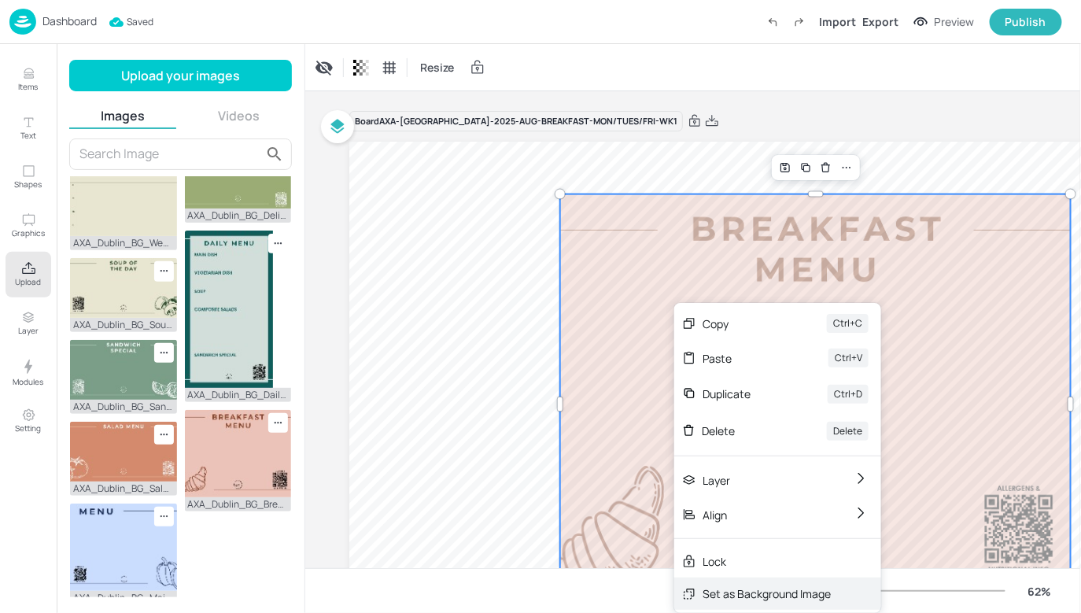
click at [723, 586] on div "Set as Background Image" at bounding box center [767, 594] width 128 height 17
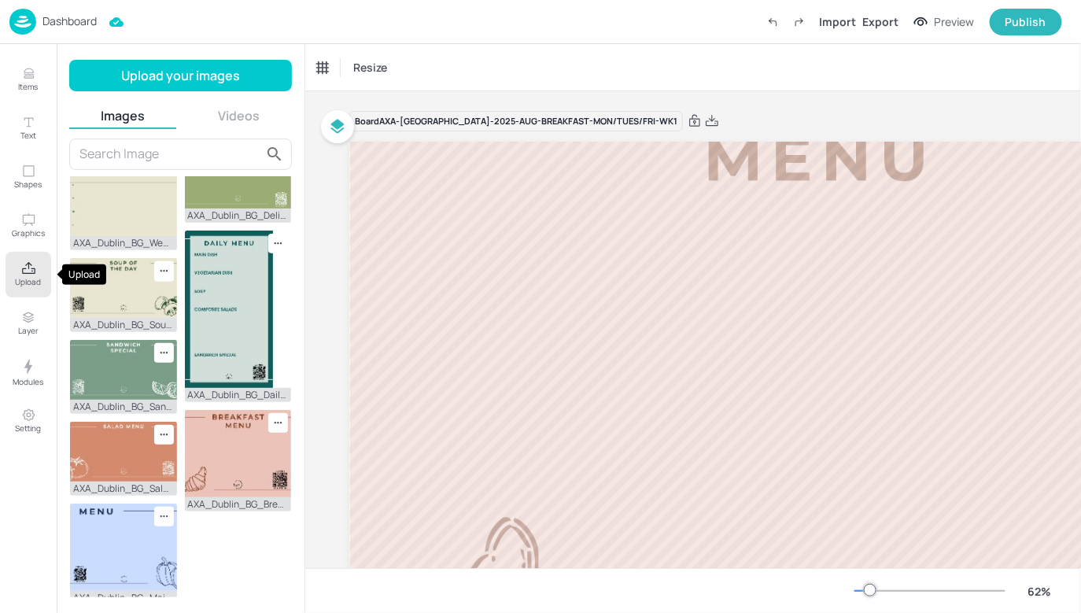
click at [34, 264] on icon "Upload" at bounding box center [28, 268] width 15 height 15
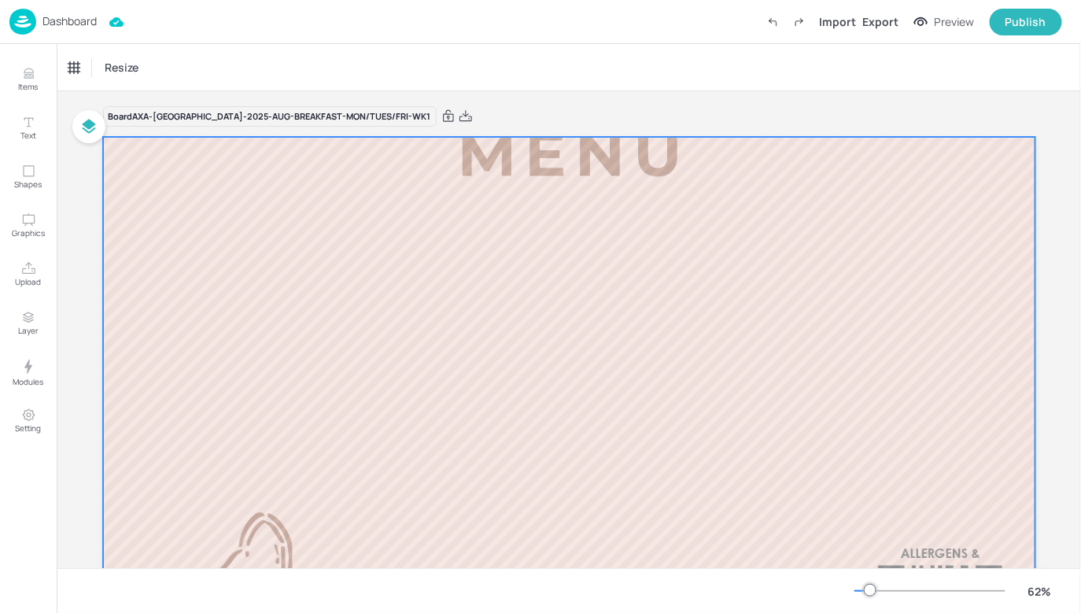
scroll to position [6, 0]
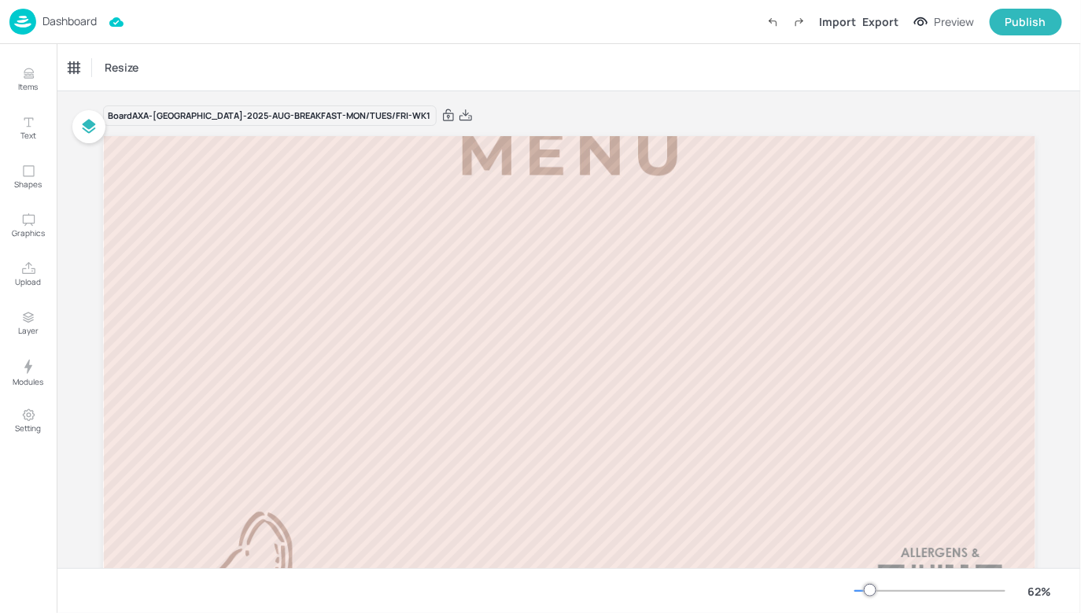
click at [879, 586] on div at bounding box center [930, 591] width 151 height 13
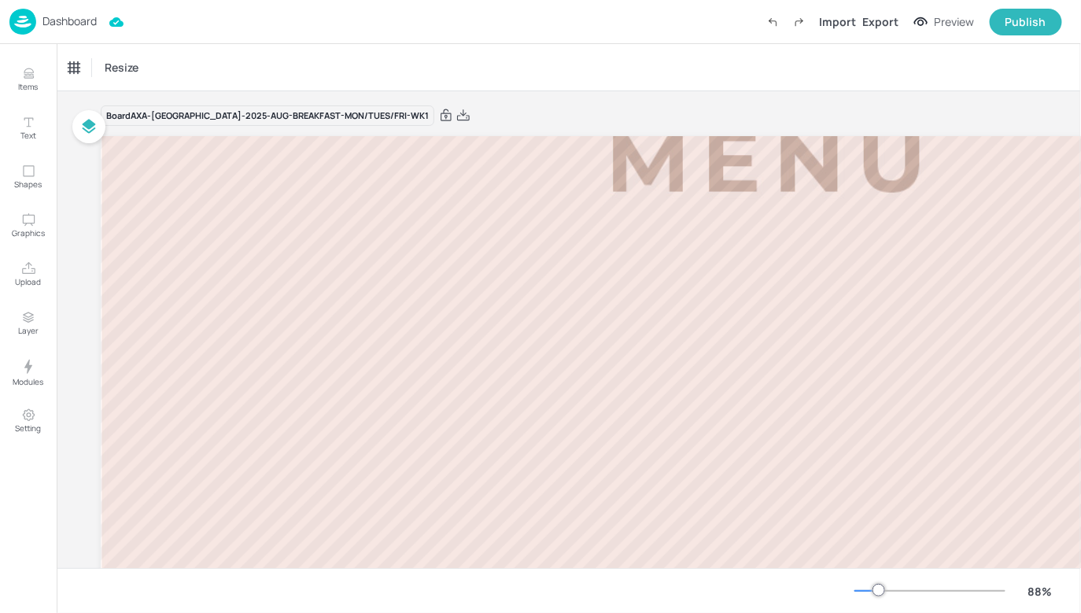
click at [889, 589] on div at bounding box center [930, 591] width 151 height 13
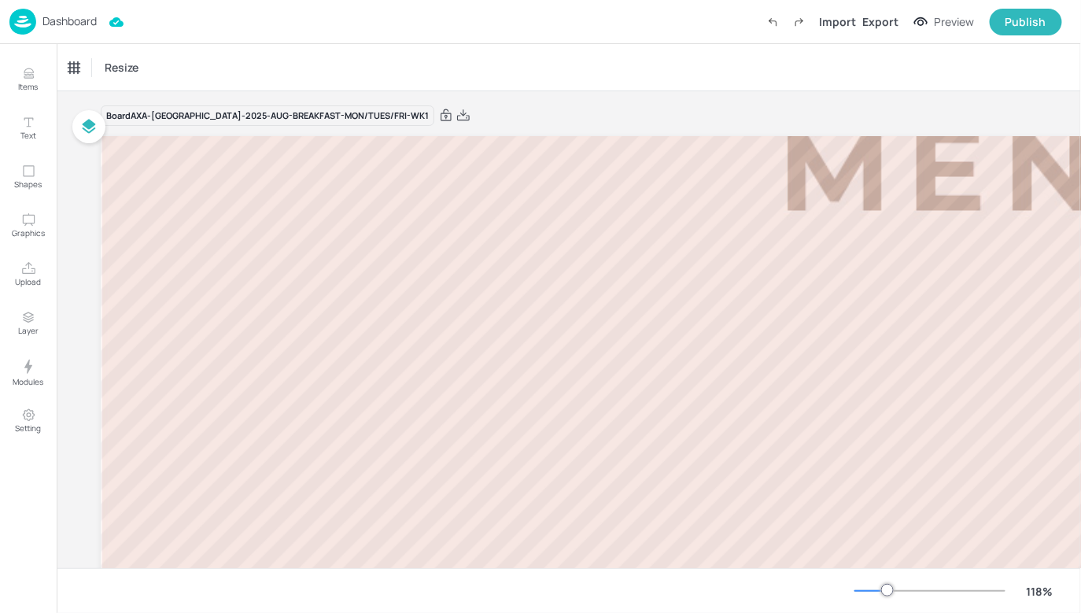
scroll to position [0, 0]
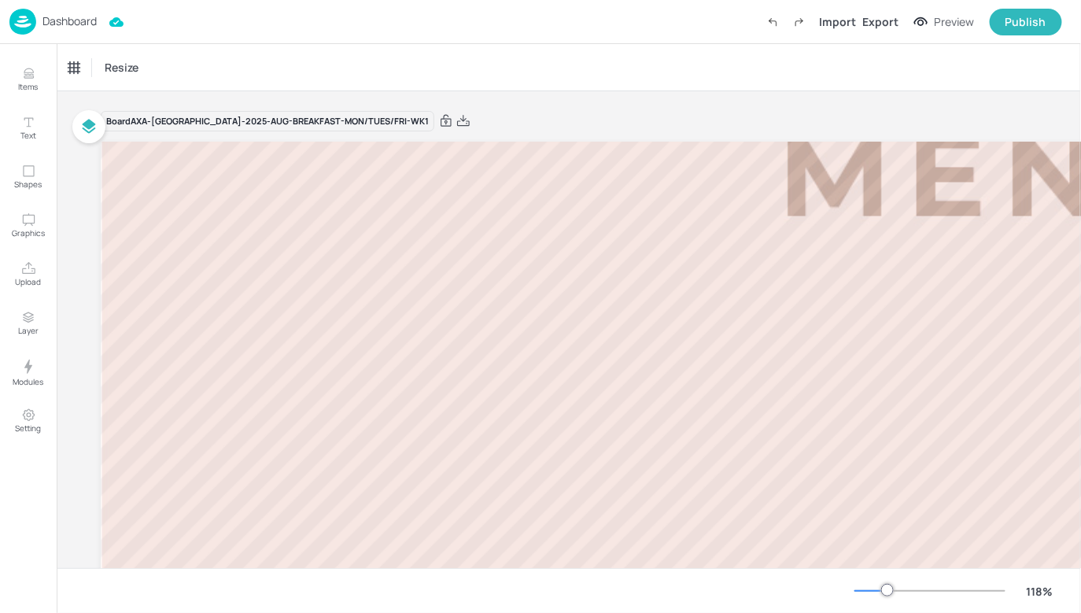
click at [865, 589] on div at bounding box center [930, 591] width 151 height 13
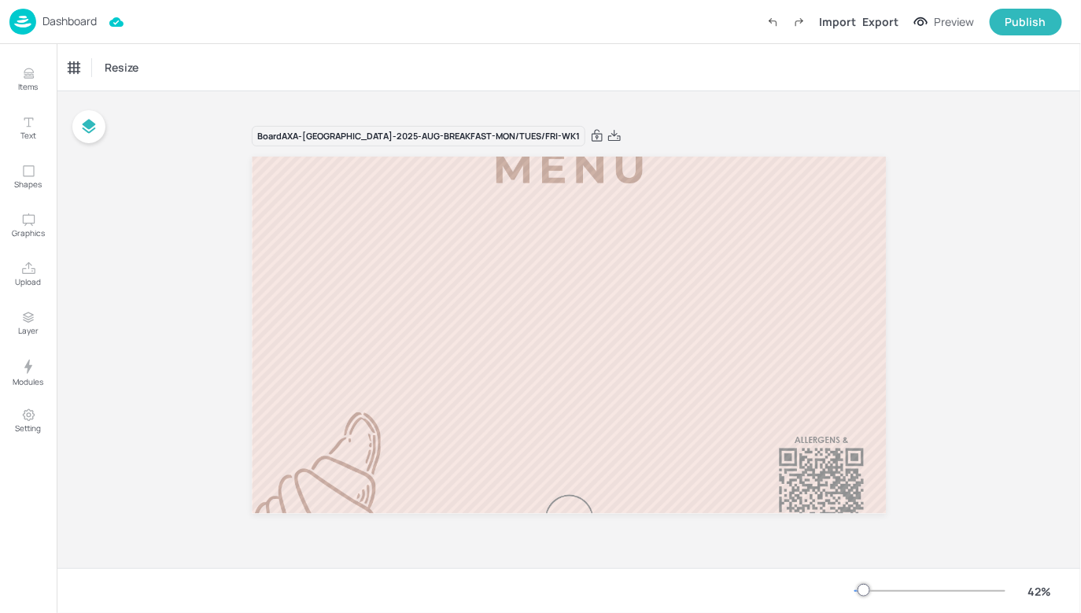
click at [64, 18] on p "Dashboard" at bounding box center [70, 21] width 54 height 11
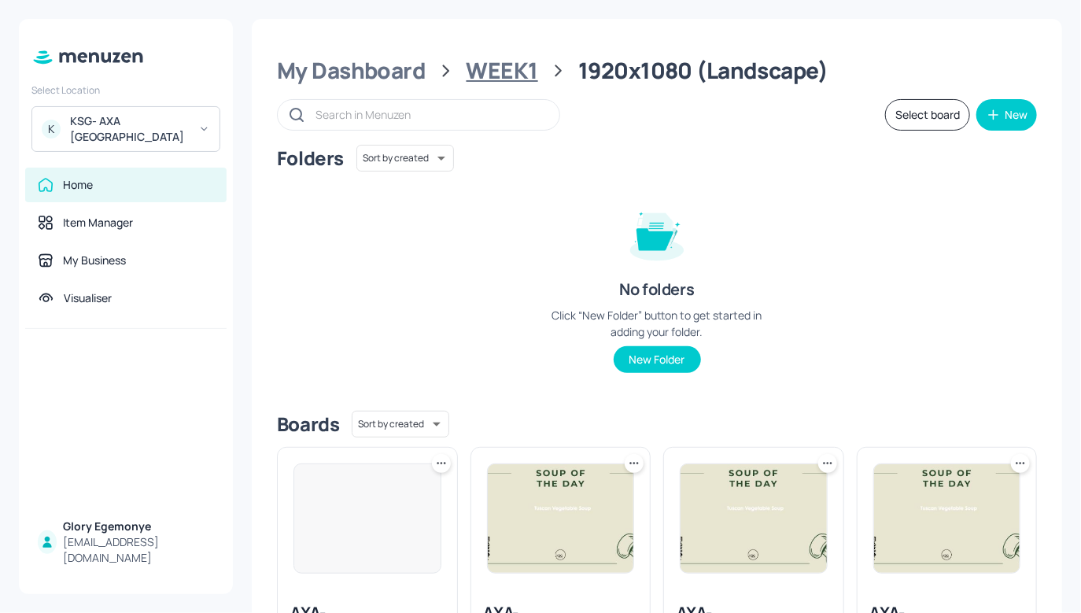
click at [504, 62] on div "WEEK1" at bounding box center [503, 71] width 72 height 28
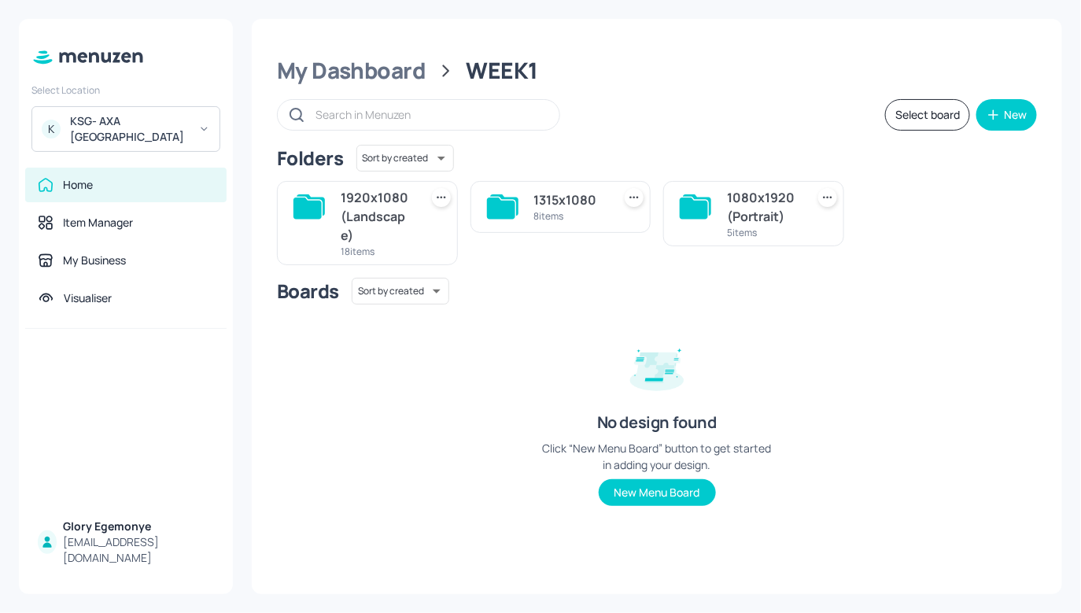
click at [697, 223] on div at bounding box center [695, 213] width 31 height 51
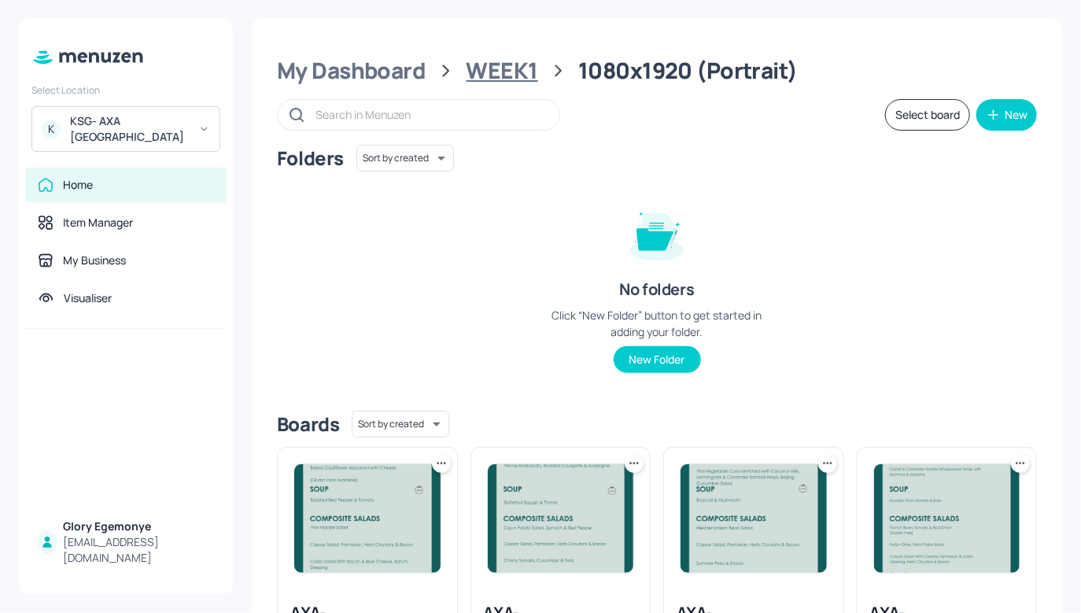
click at [501, 57] on div "WEEK1" at bounding box center [503, 71] width 72 height 28
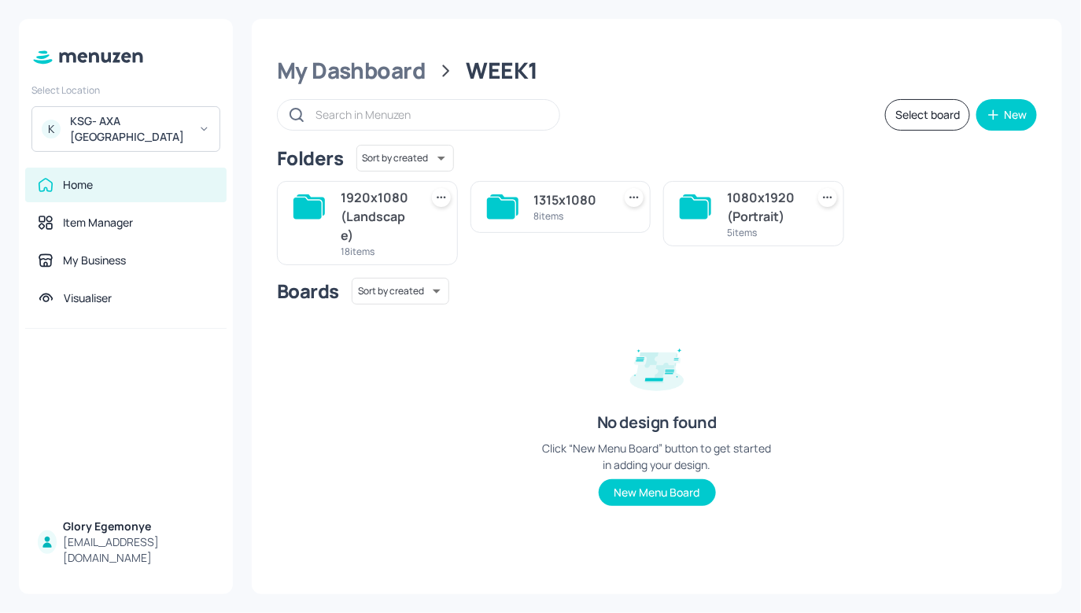
click at [488, 214] on icon at bounding box center [501, 208] width 28 height 21
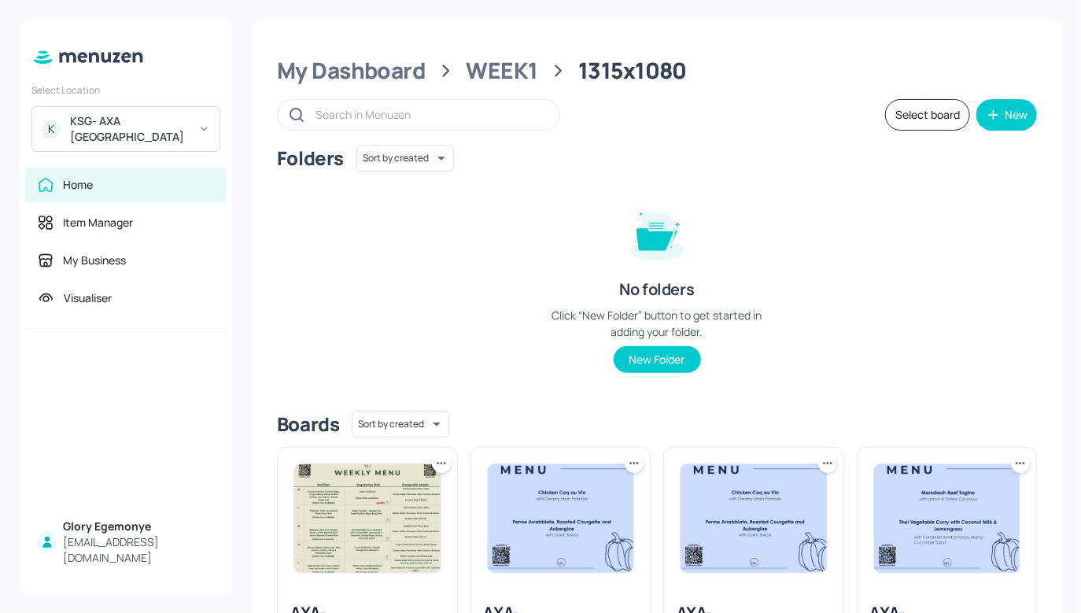
scroll to position [474, 0]
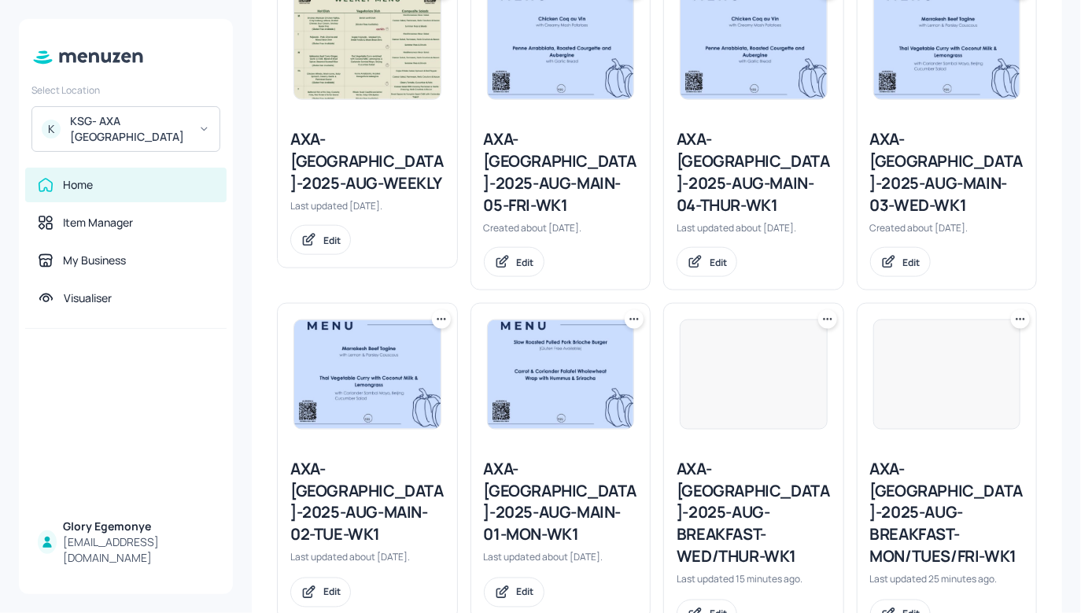
click at [830, 319] on icon at bounding box center [831, 320] width 2 height 2
click at [765, 327] on div "Rename" at bounding box center [765, 329] width 126 height 27
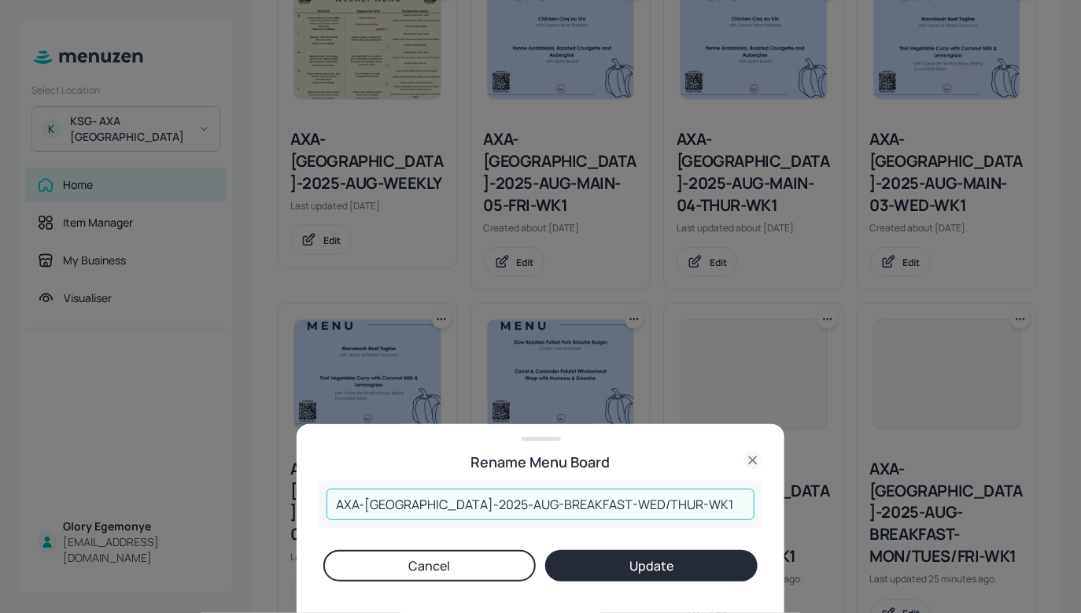
drag, startPoint x: 649, startPoint y: 510, endPoint x: 310, endPoint y: 485, distance: 340.2
click at [309, 485] on div "Rename Menu Board AXA-[GEOGRAPHIC_DATA]-2025-AUG-BREAKFAST-WED/THUR-WK1 ​ Cance…" at bounding box center [541, 518] width 488 height 189
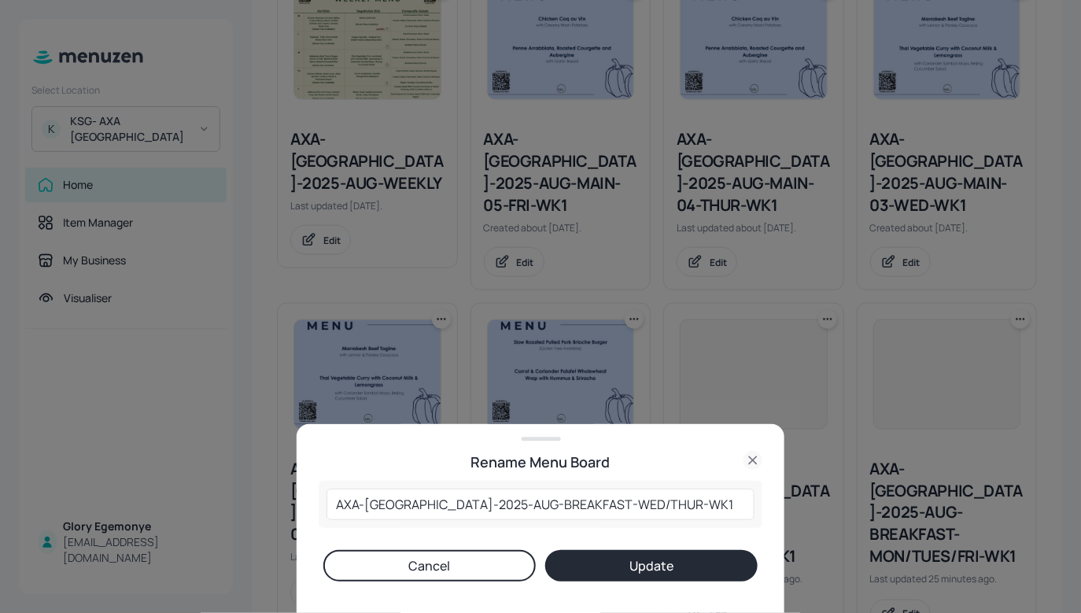
click at [760, 456] on icon at bounding box center [753, 460] width 19 height 19
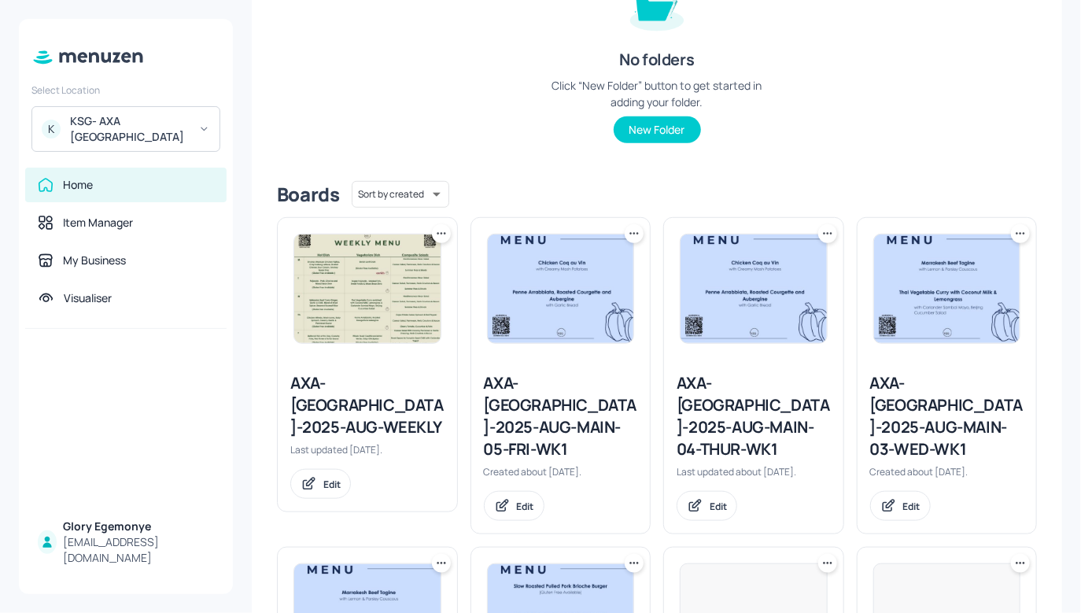
scroll to position [0, 0]
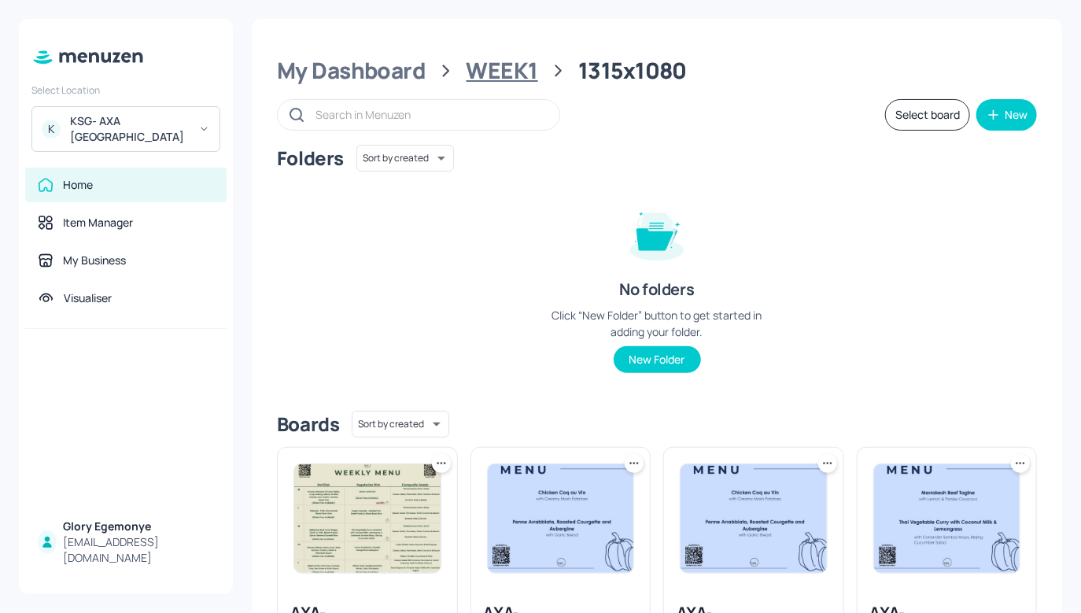
click at [514, 63] on div "WEEK1" at bounding box center [503, 71] width 72 height 28
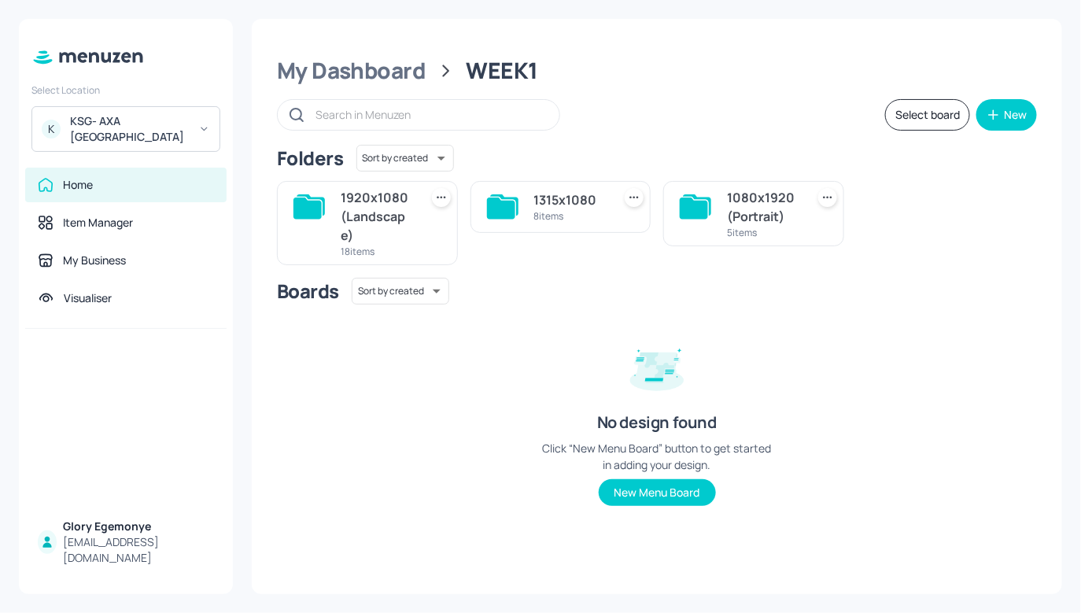
click at [336, 208] on div "1920x1080 (Landscape) 18 items" at bounding box center [367, 223] width 181 height 84
click at [320, 207] on icon at bounding box center [308, 208] width 28 height 21
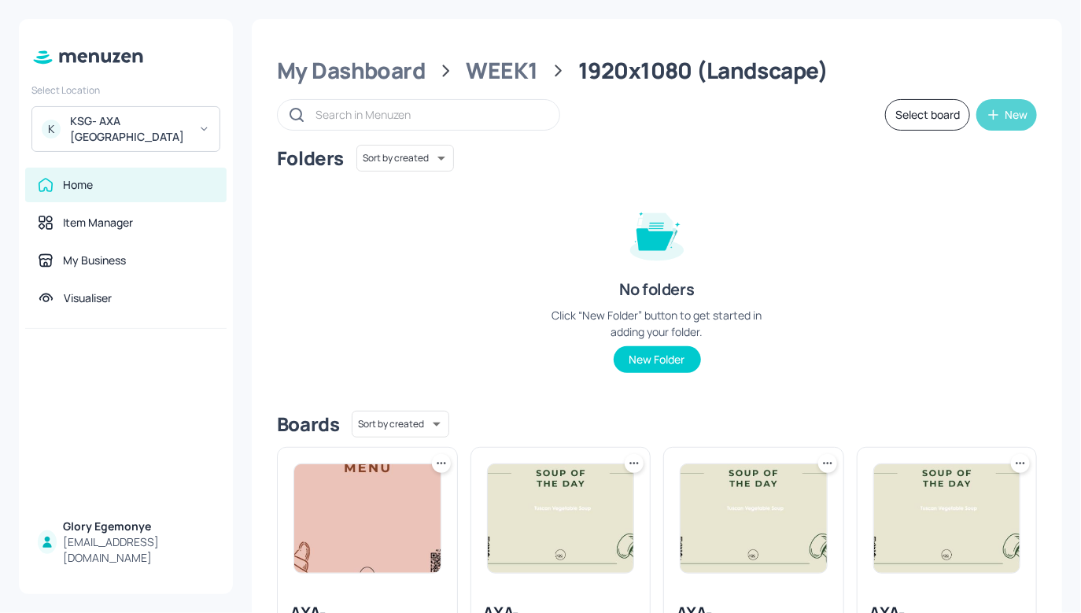
click at [994, 113] on icon "button" at bounding box center [994, 115] width 16 height 16
click at [936, 189] on div "Add new board" at bounding box center [954, 189] width 157 height 35
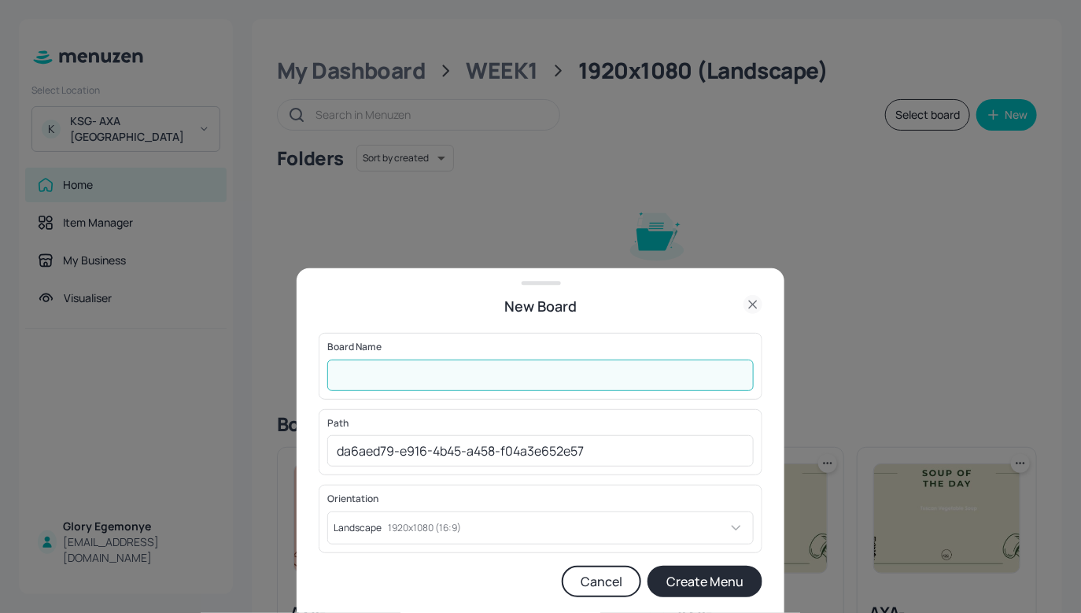
click at [440, 374] on input "text" at bounding box center [540, 375] width 427 height 31
paste input "AXA-[GEOGRAPHIC_DATA]-2025-AUG-BREAKFAST-WED/THUR-WK1"
type input "AXA-[GEOGRAPHIC_DATA]-2025-AUG-BREAKFAST-WED/THUR-WK1"
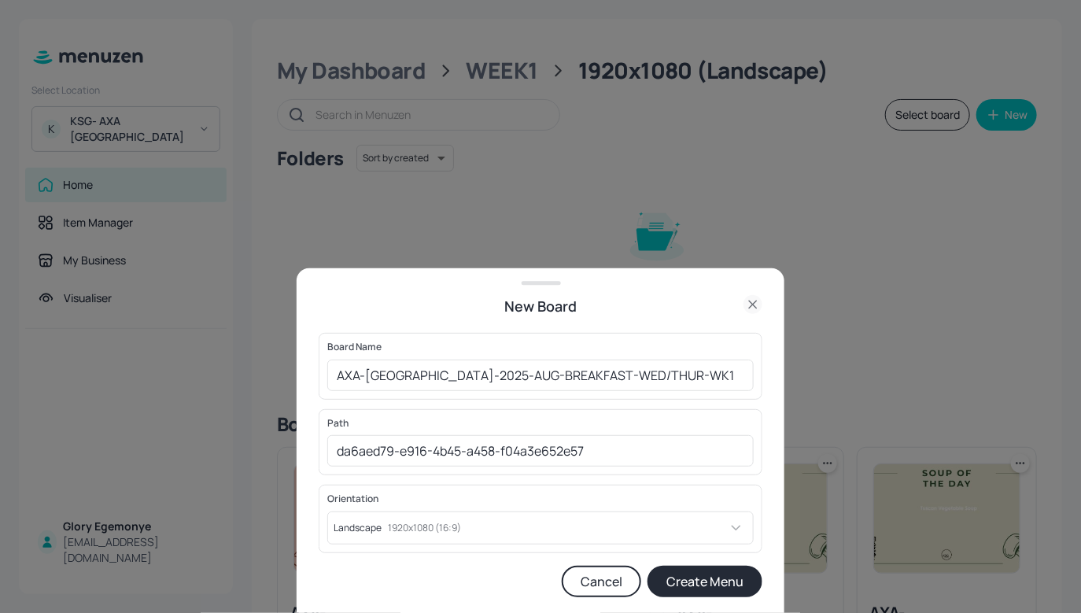
click at [699, 571] on button "Create Menu" at bounding box center [705, 581] width 115 height 31
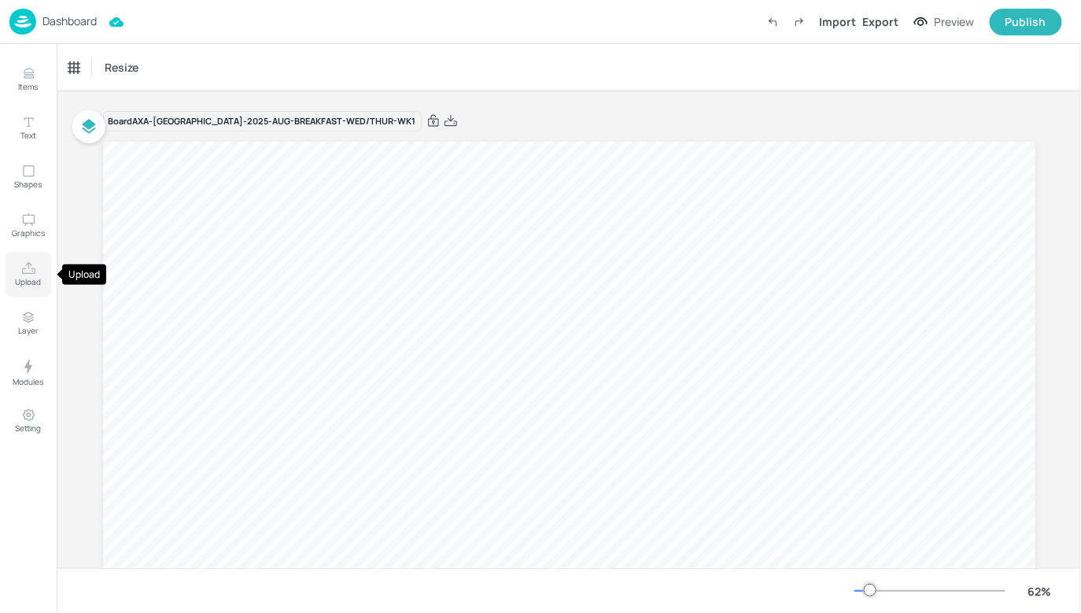
click at [30, 270] on icon "Upload" at bounding box center [28, 268] width 15 height 15
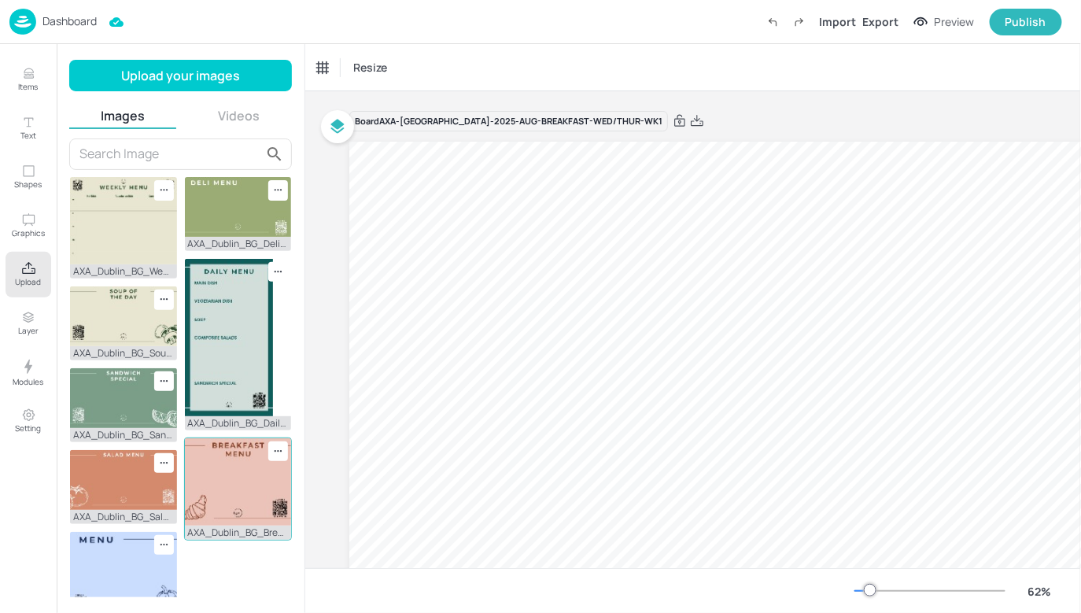
scroll to position [28, 0]
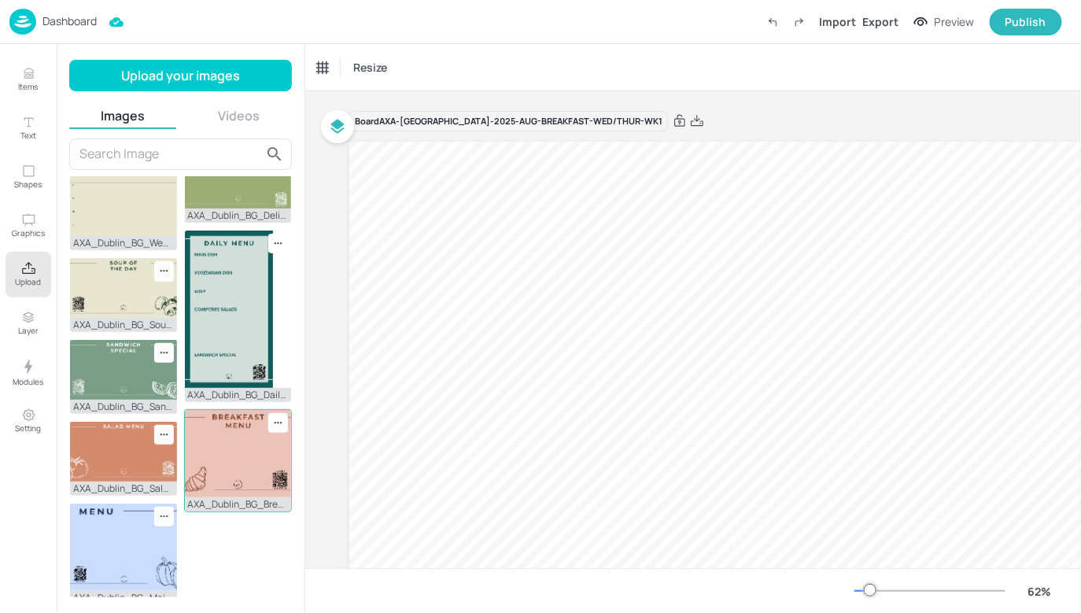
click at [231, 473] on img at bounding box center [238, 453] width 107 height 87
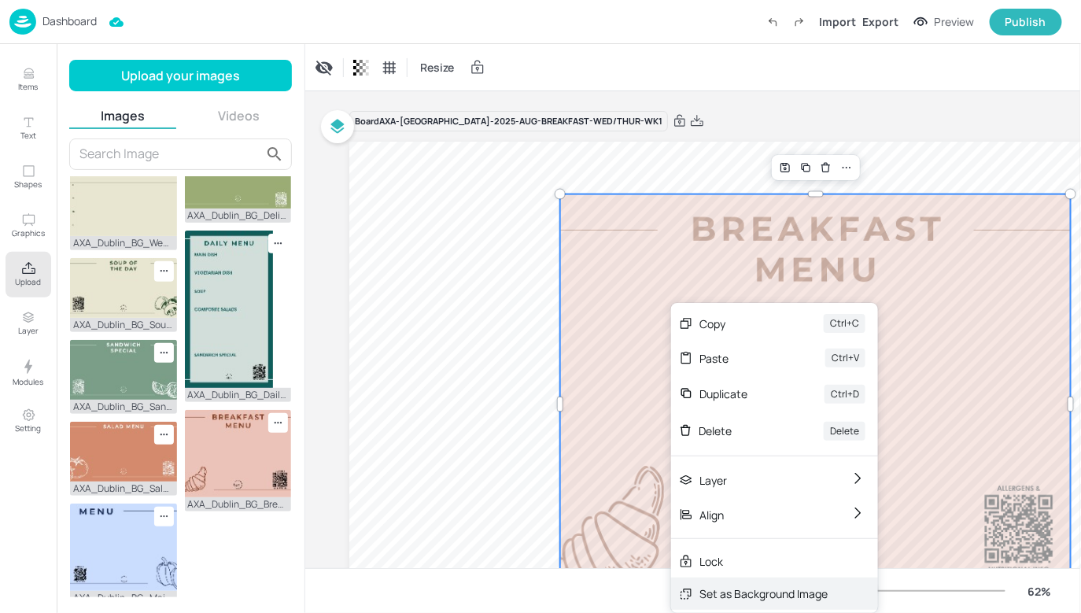
click at [709, 585] on div "Set as Background Image" at bounding box center [774, 594] width 207 height 32
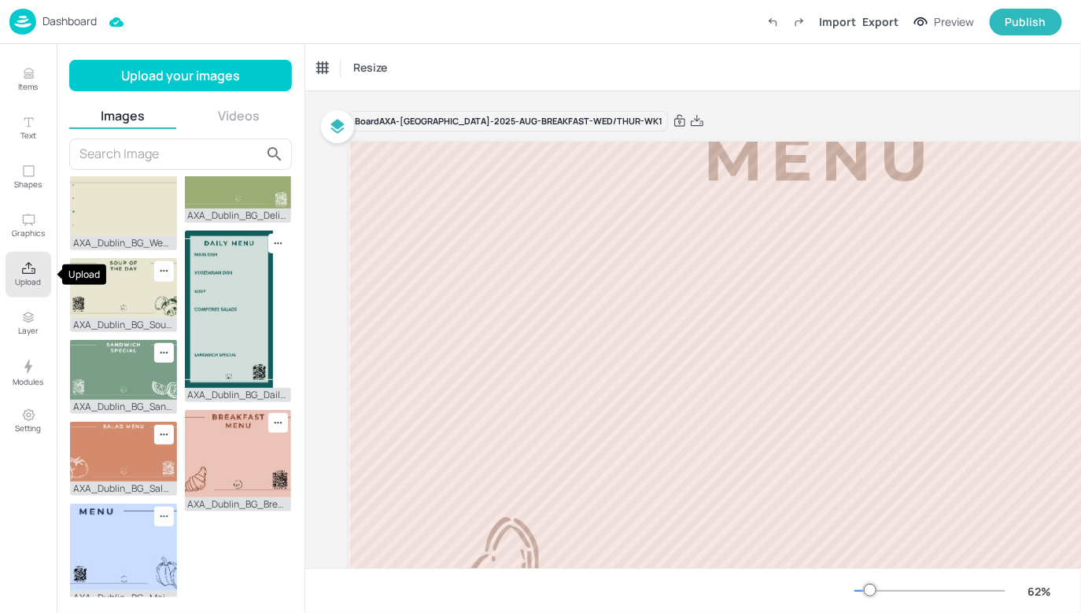
click at [35, 268] on button "Upload" at bounding box center [29, 275] width 46 height 46
